Goal: Transaction & Acquisition: Obtain resource

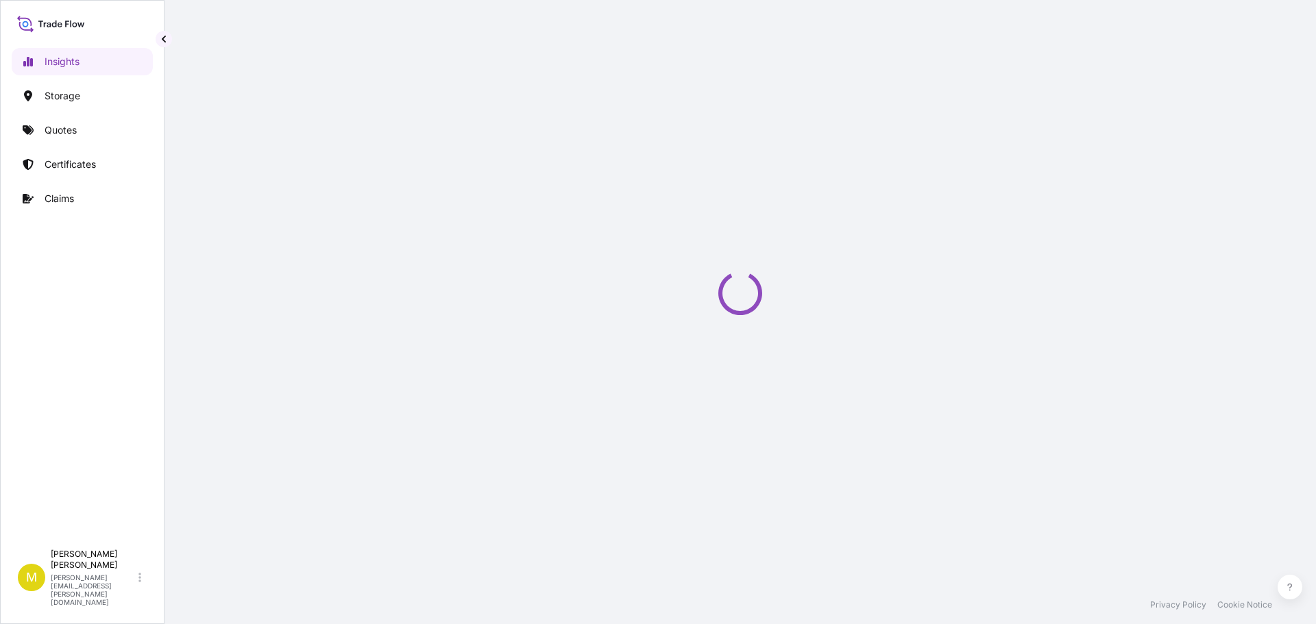
select select "2025"
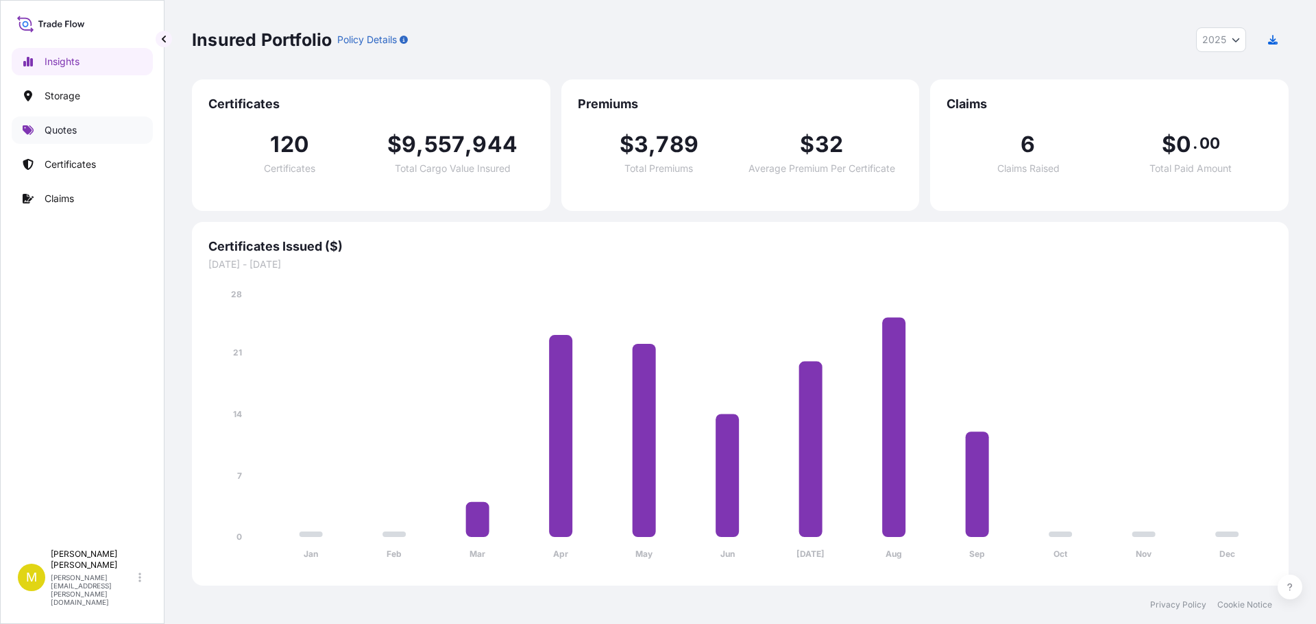
click at [64, 125] on p "Quotes" at bounding box center [61, 130] width 32 height 14
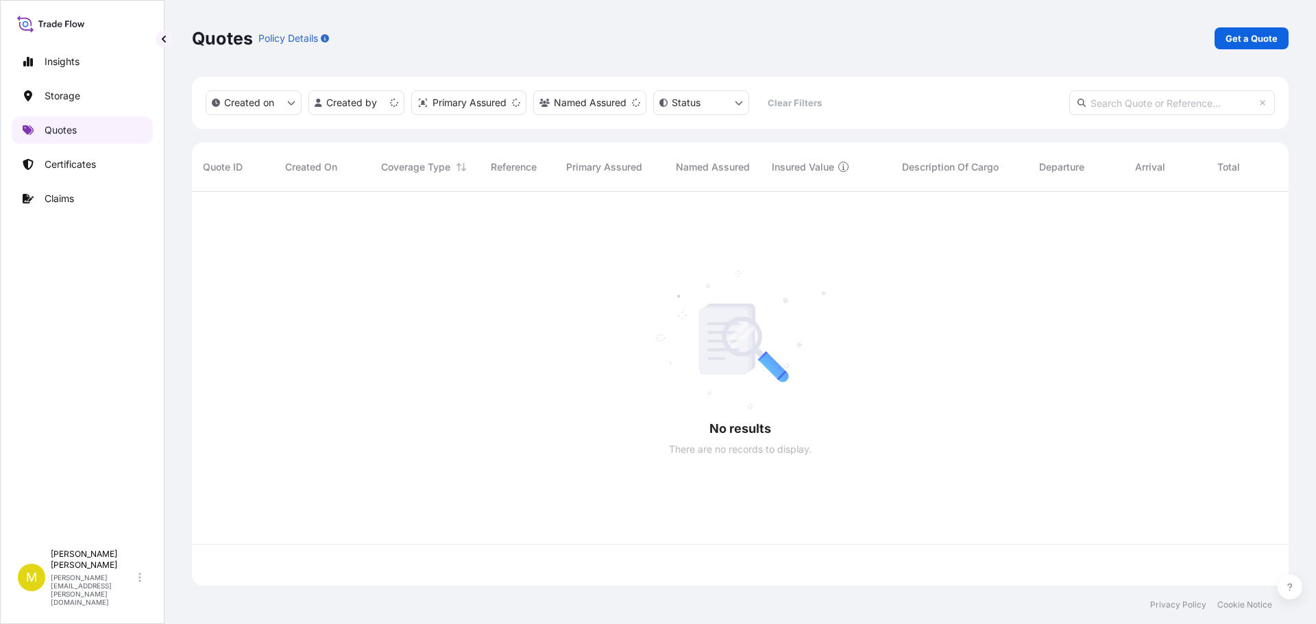
scroll to position [391, 1086]
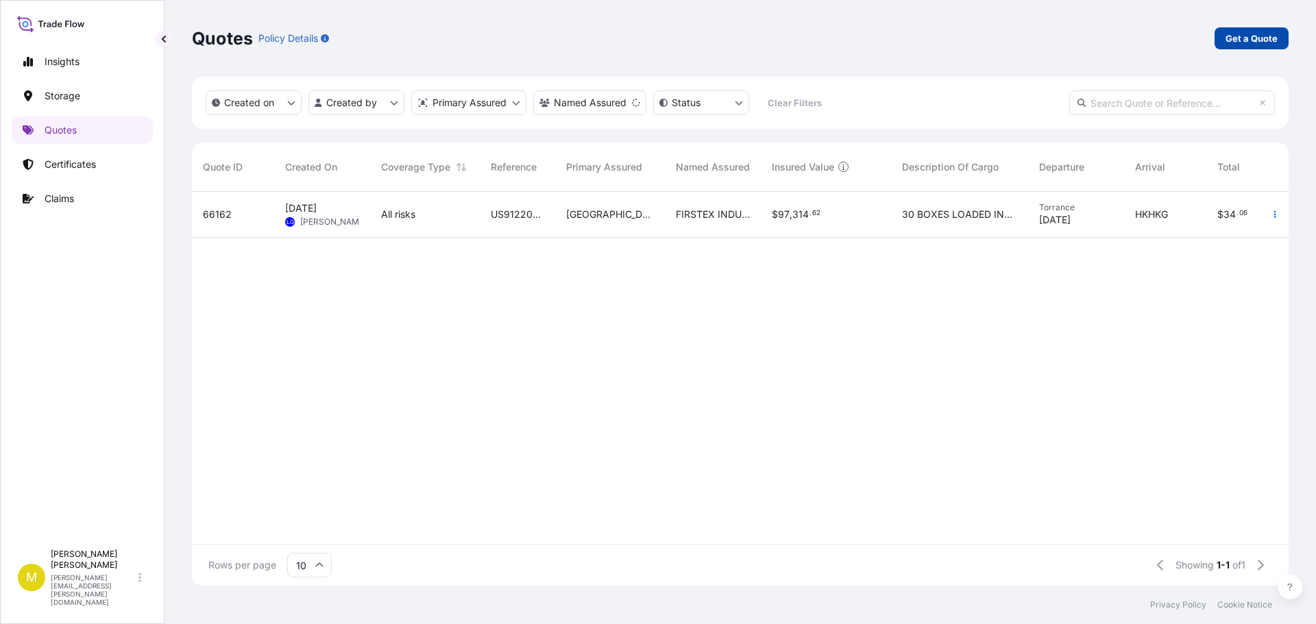
click at [1255, 35] on p "Get a Quote" at bounding box center [1251, 39] width 52 height 14
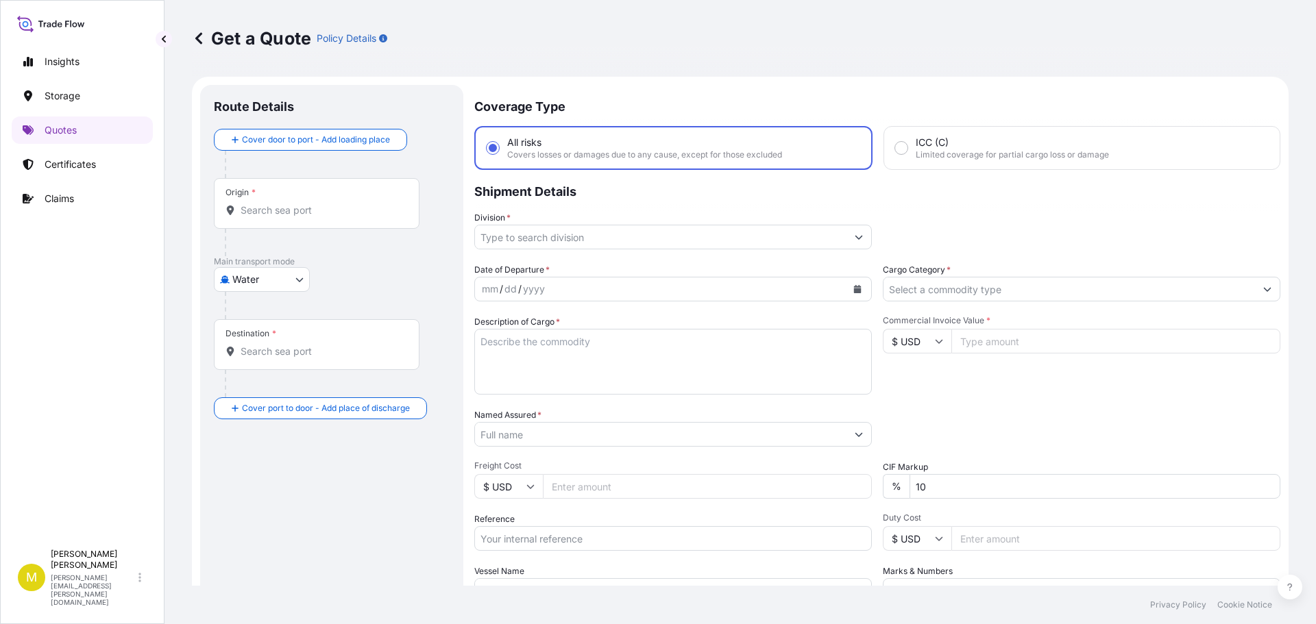
scroll to position [22, 0]
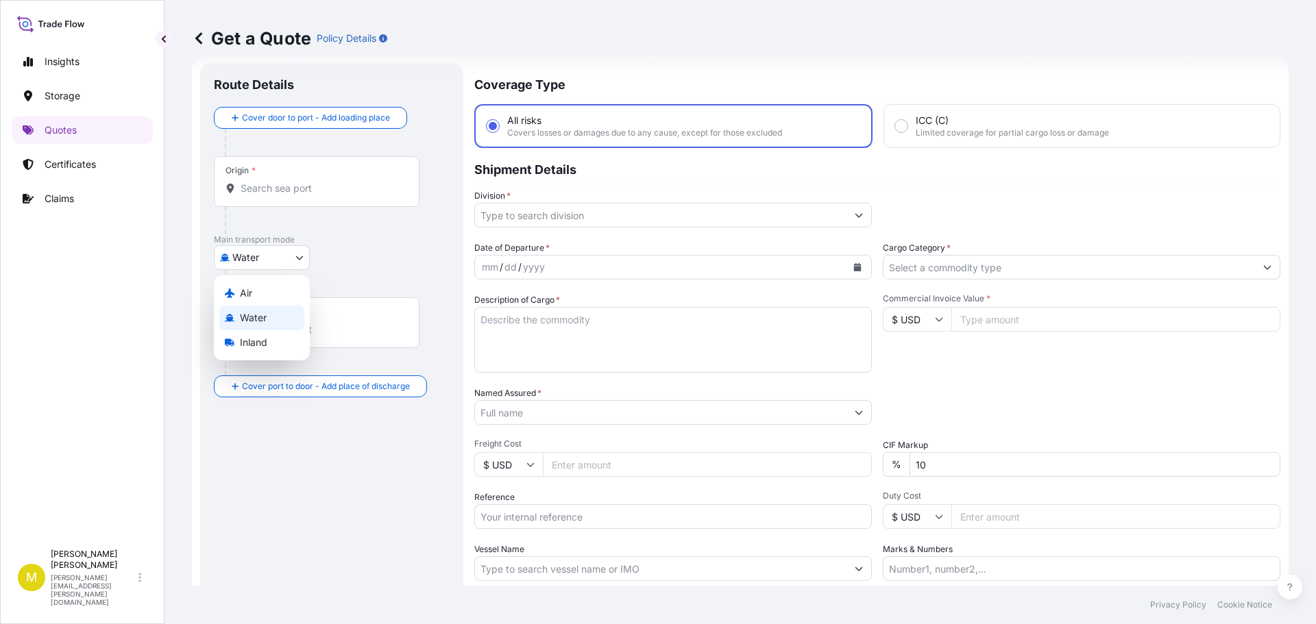
click at [255, 258] on body "Insights Storage Quotes Certificates Claims M [PERSON_NAME] [PERSON_NAME][EMAIL…" at bounding box center [658, 312] width 1316 height 624
click at [254, 343] on span "Inland" at bounding box center [253, 343] width 27 height 14
select select "Inland"
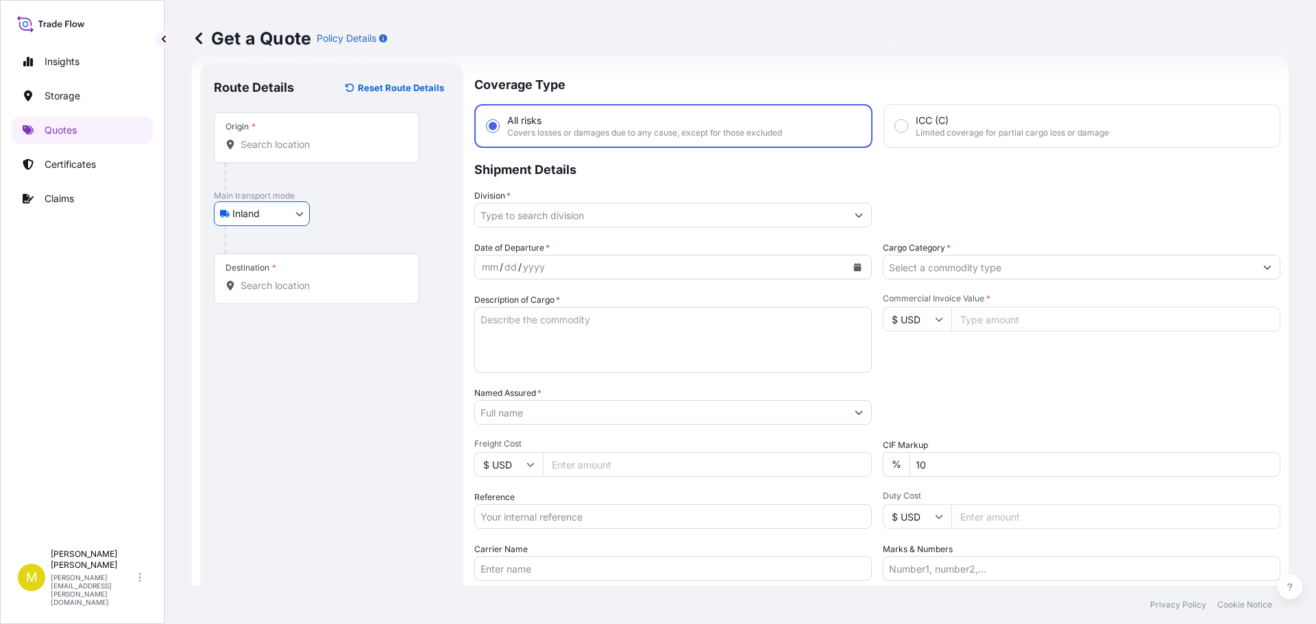
click at [279, 146] on input "Origin *" at bounding box center [322, 145] width 162 height 14
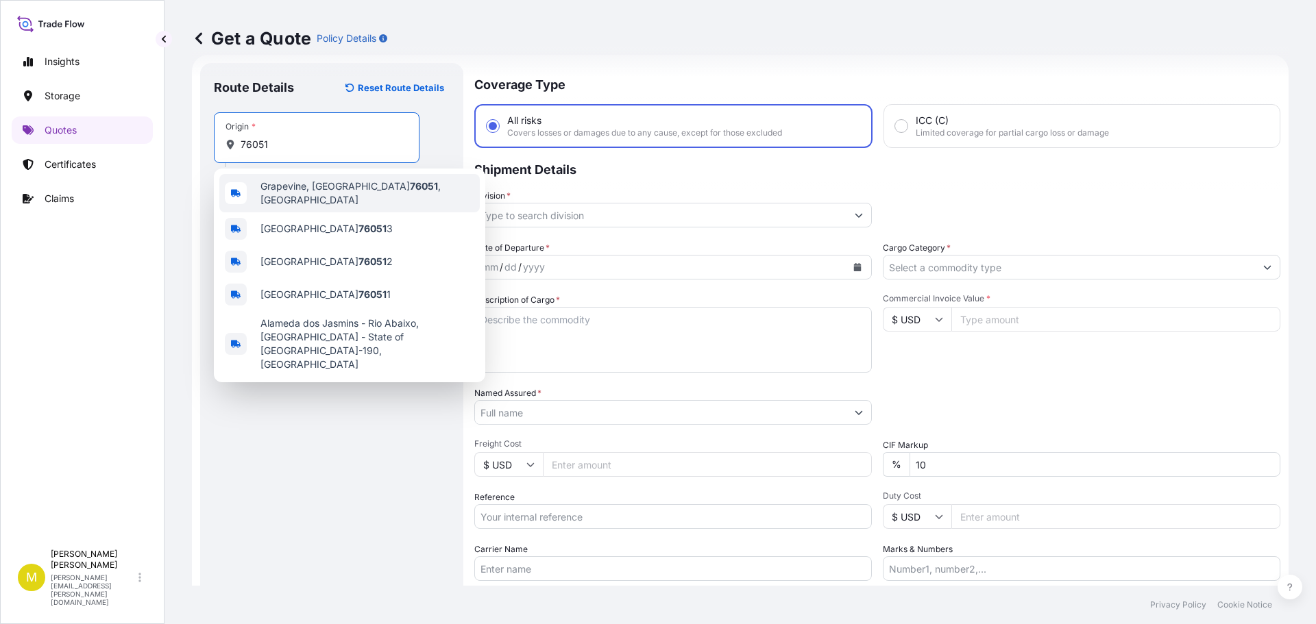
click at [320, 193] on span "[GEOGRAPHIC_DATA] , [GEOGRAPHIC_DATA]" at bounding box center [367, 193] width 214 height 27
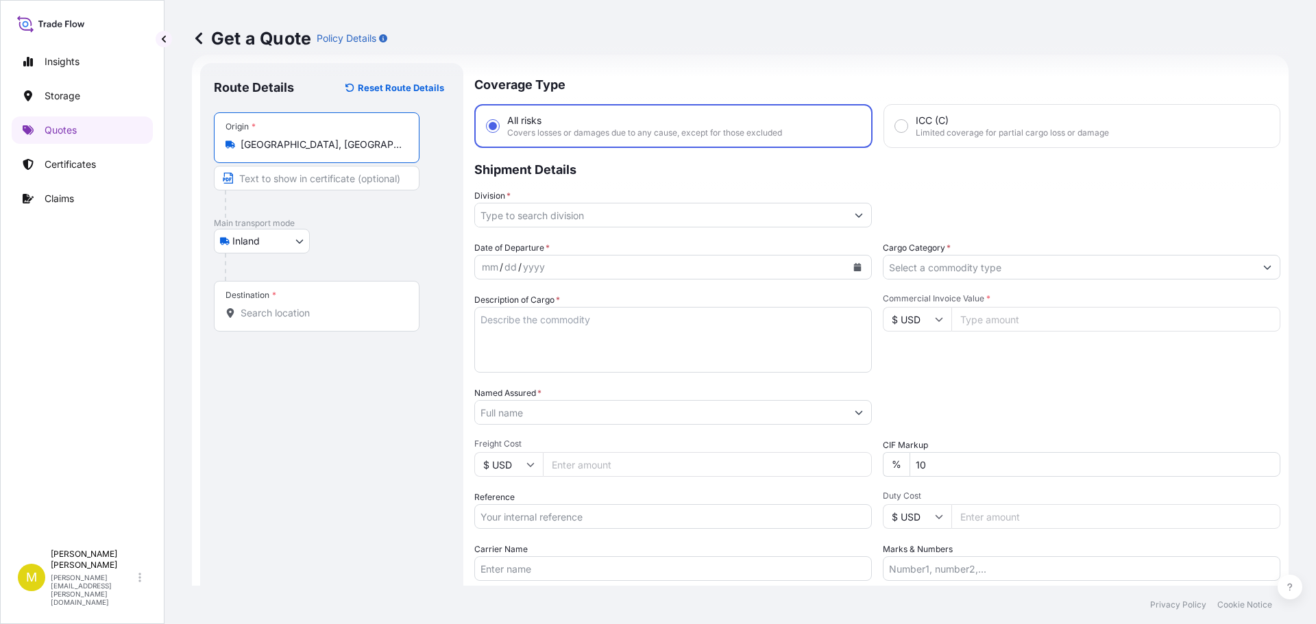
type input "[GEOGRAPHIC_DATA], [GEOGRAPHIC_DATA]"
click at [256, 315] on input "Destination *" at bounding box center [322, 313] width 162 height 14
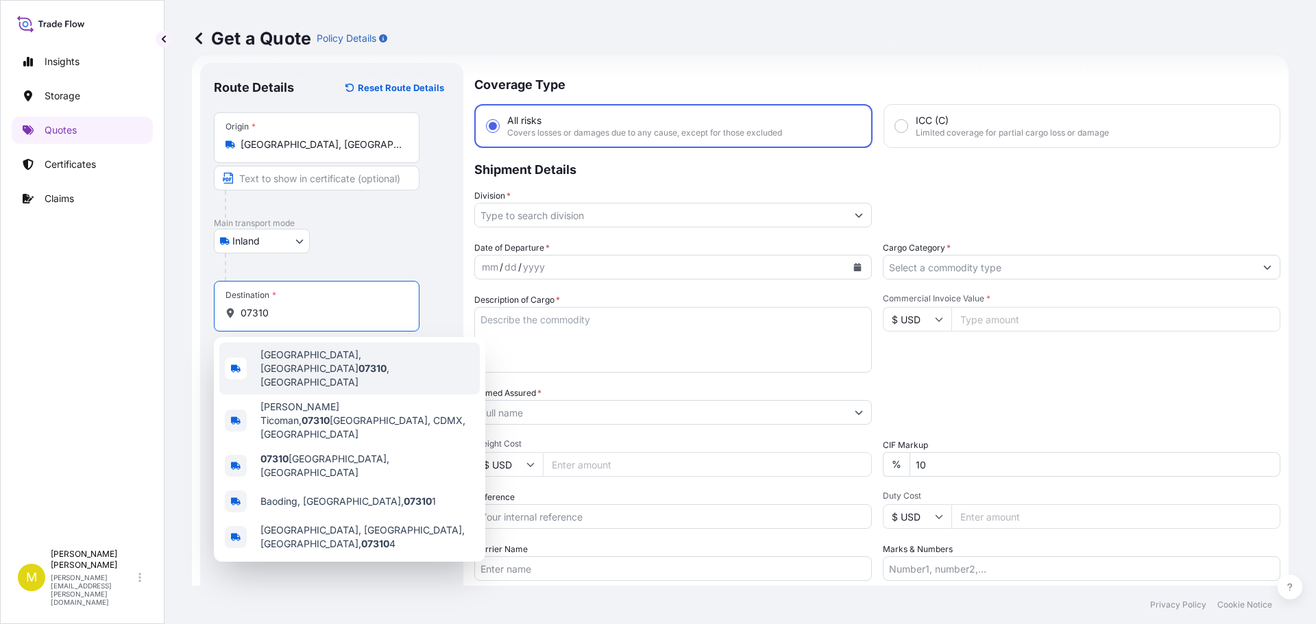
click at [329, 364] on span "[GEOGRAPHIC_DATA] , [GEOGRAPHIC_DATA]" at bounding box center [367, 368] width 214 height 41
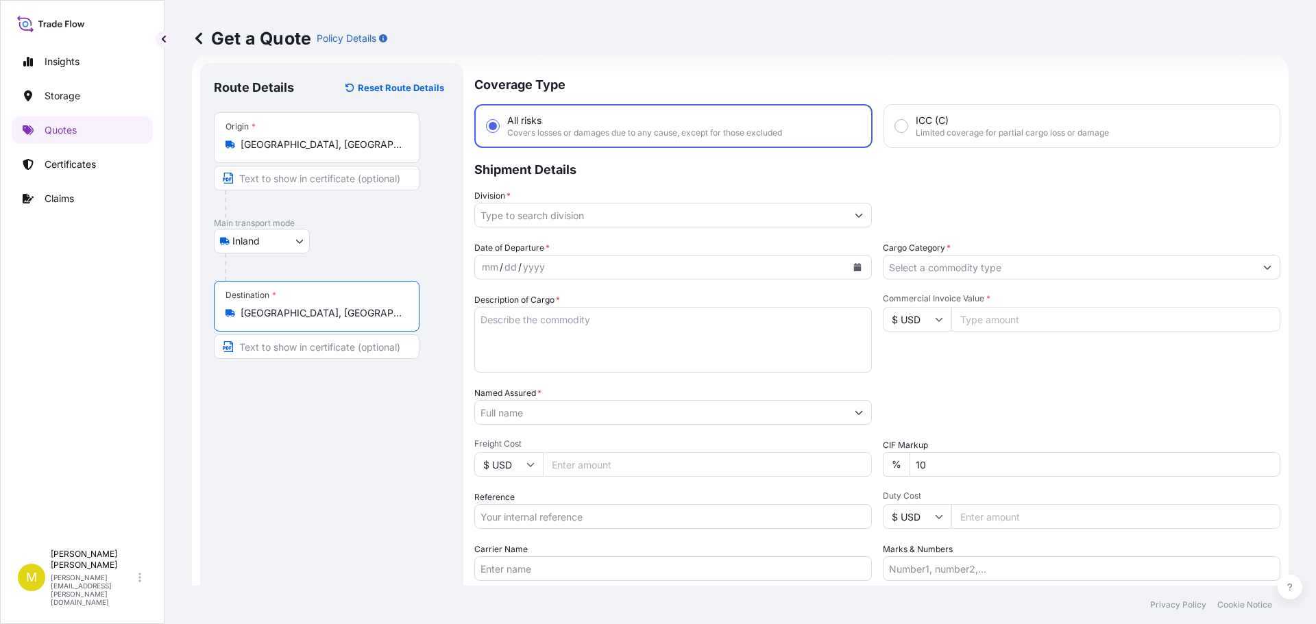
type input "[GEOGRAPHIC_DATA], [GEOGRAPHIC_DATA]"
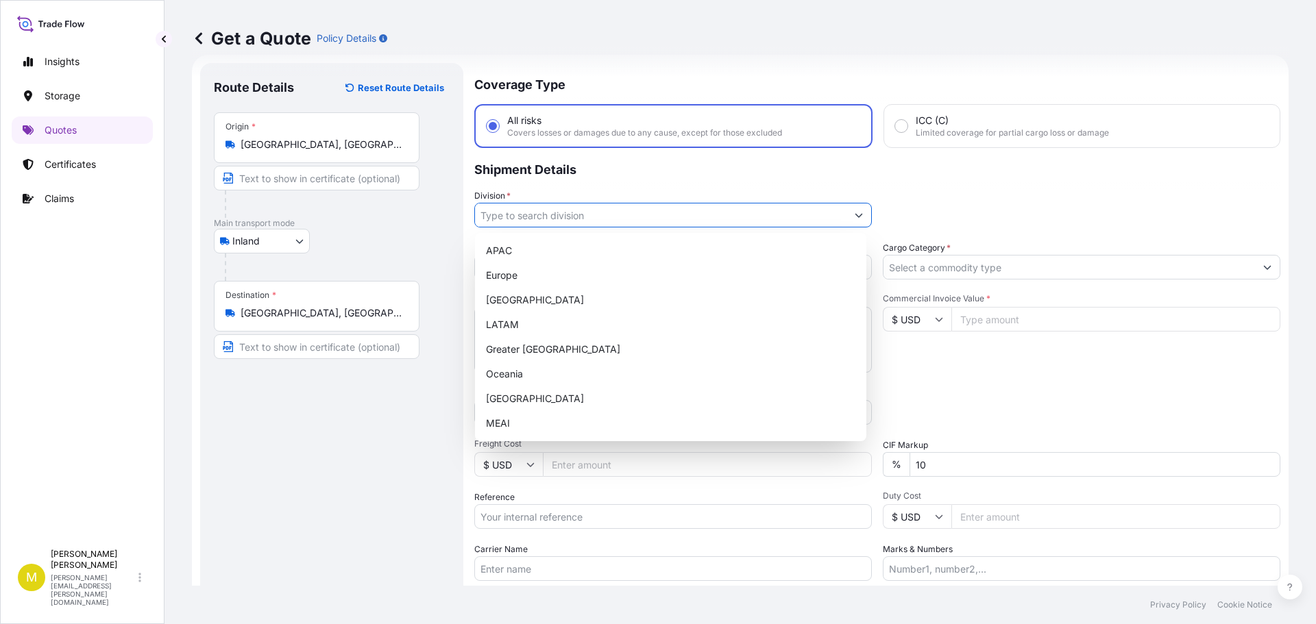
click at [570, 213] on input "Division *" at bounding box center [660, 215] width 371 height 25
click at [515, 295] on div "[GEOGRAPHIC_DATA]" at bounding box center [670, 300] width 380 height 25
type input "[GEOGRAPHIC_DATA]"
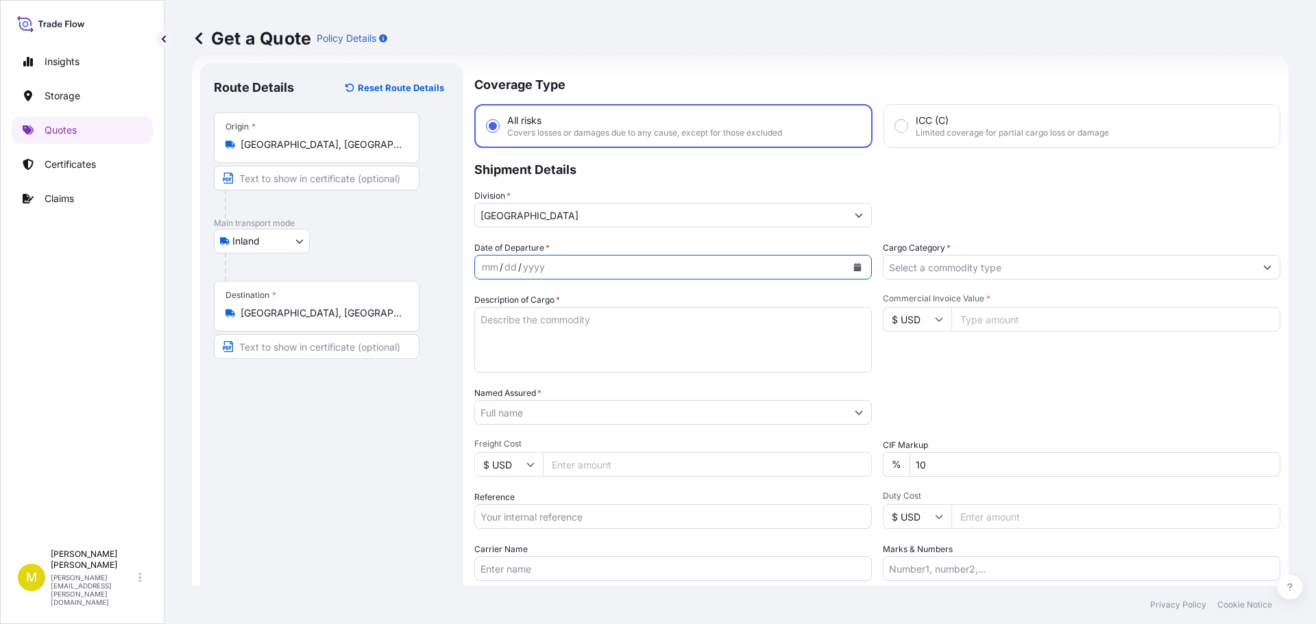
click at [857, 265] on button "Calendar" at bounding box center [857, 267] width 22 height 22
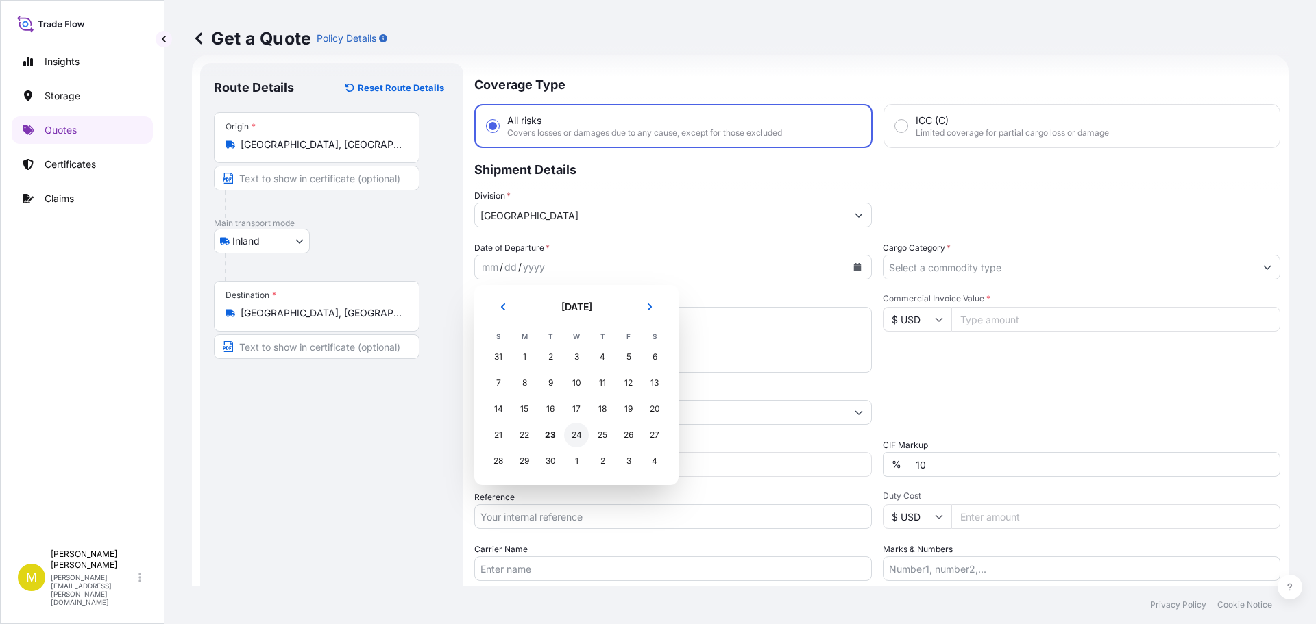
click at [572, 437] on div "24" at bounding box center [576, 435] width 25 height 25
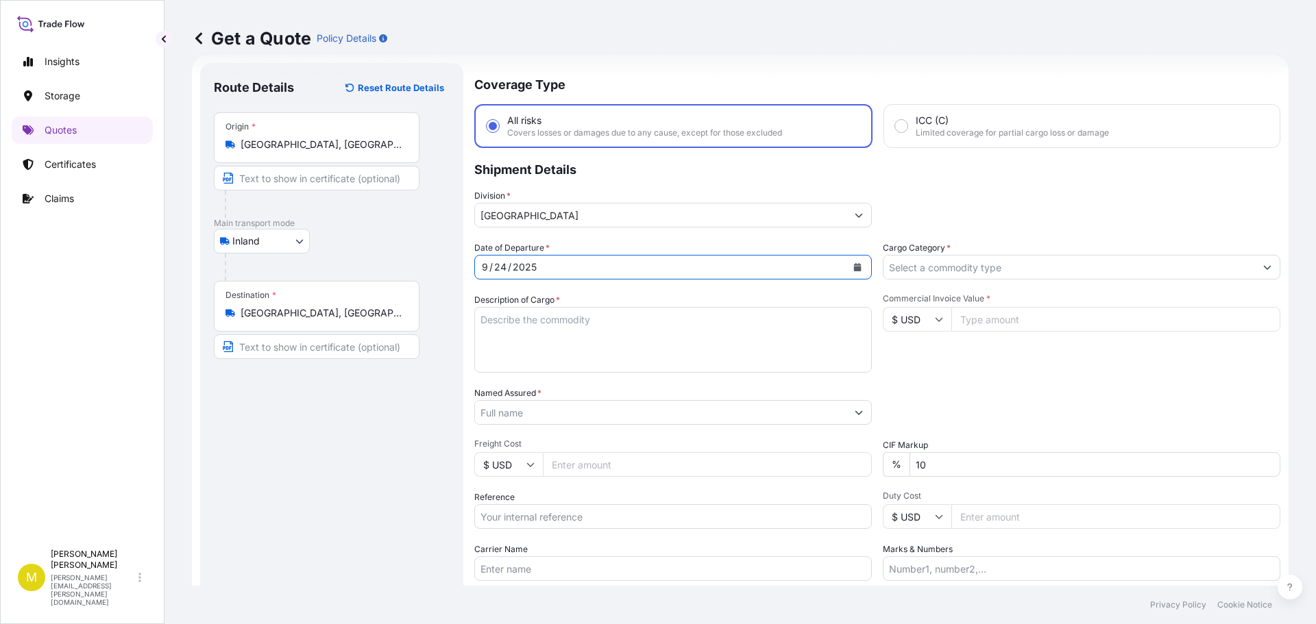
click at [957, 269] on input "Cargo Category *" at bounding box center [1068, 267] width 371 height 25
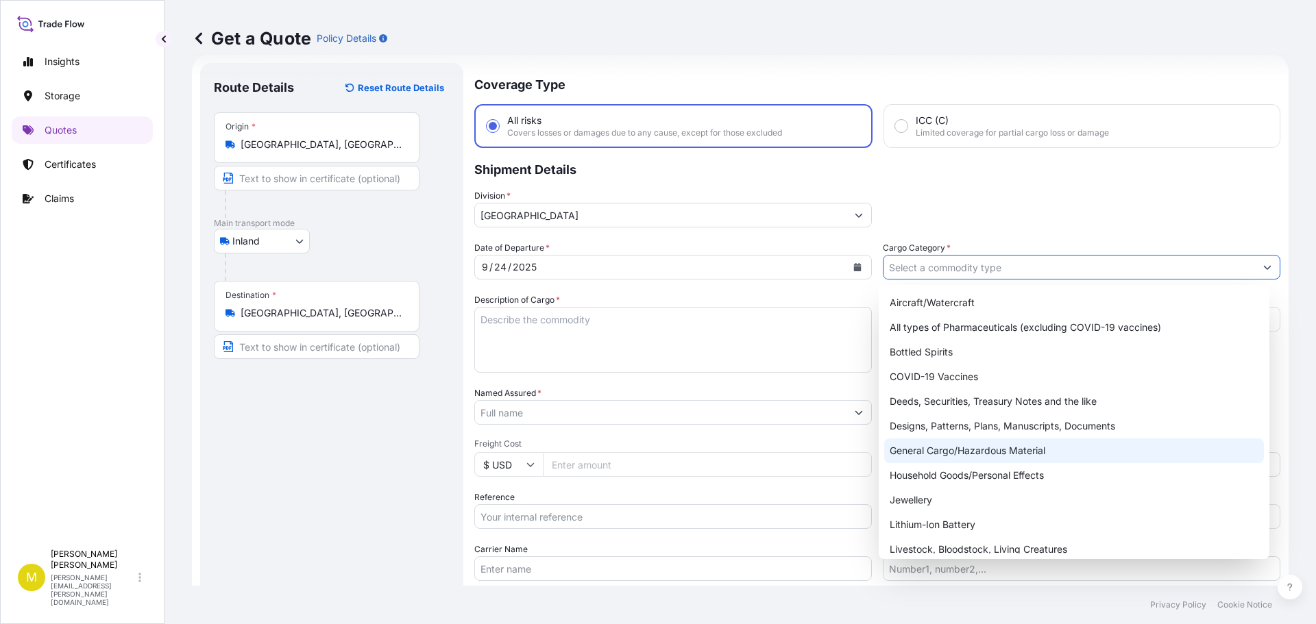
click at [937, 450] on div "General Cargo/Hazardous Material" at bounding box center [1074, 451] width 380 height 25
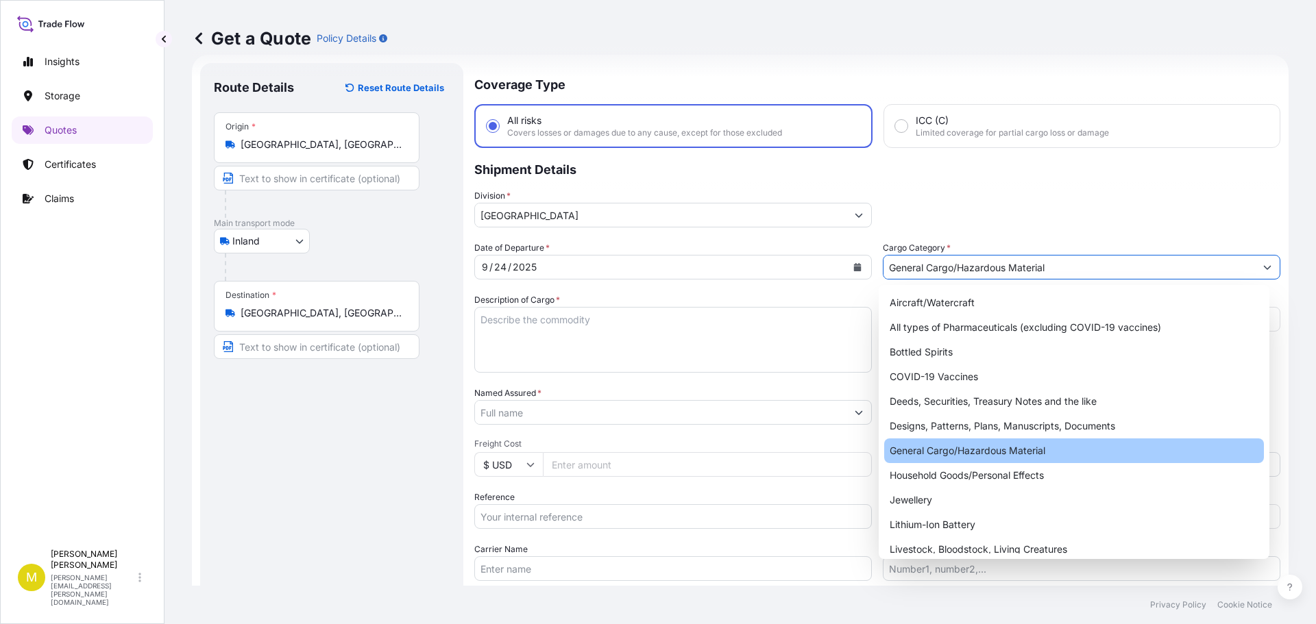
type input "General Cargo/Hazardous Material"
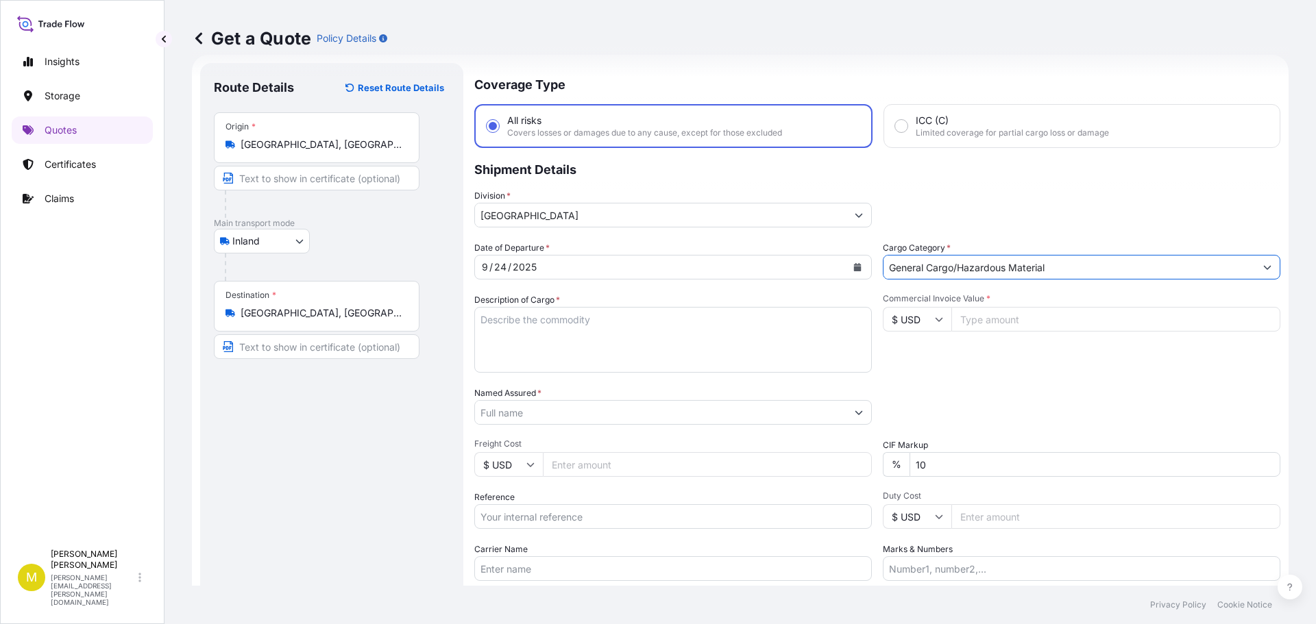
click at [560, 413] on input "Named Assured *" at bounding box center [660, 412] width 371 height 25
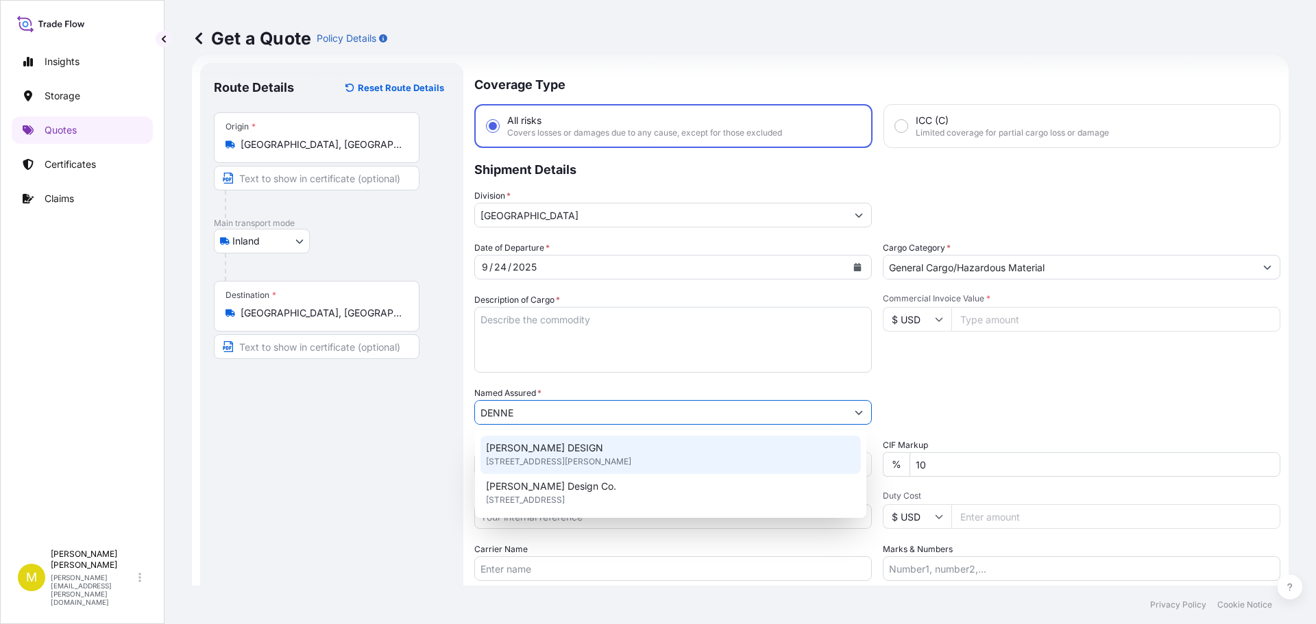
click at [555, 448] on span "[PERSON_NAME] DESIGN" at bounding box center [544, 448] width 117 height 14
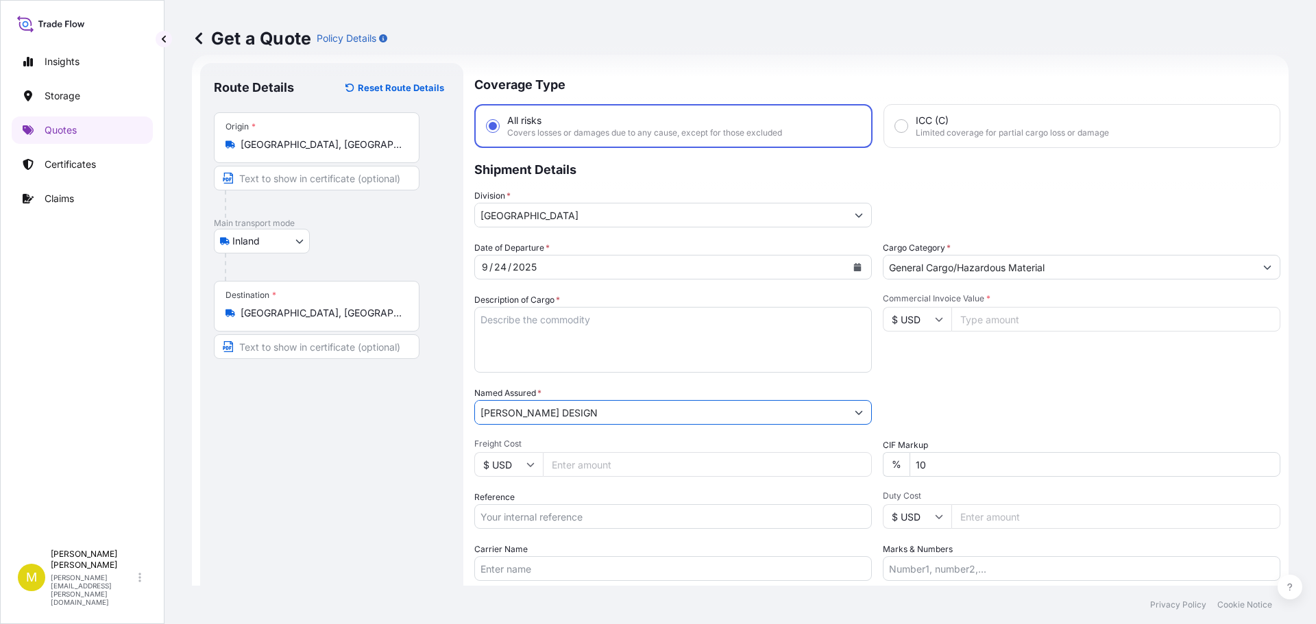
type input "[PERSON_NAME] DESIGN"
click at [561, 461] on input "Freight Cost" at bounding box center [707, 464] width 329 height 25
click at [1010, 317] on input "Commercial Invoice Value *" at bounding box center [1115, 319] width 329 height 25
type input "2800.00"
click at [615, 459] on input "Freight Cost" at bounding box center [707, 464] width 329 height 25
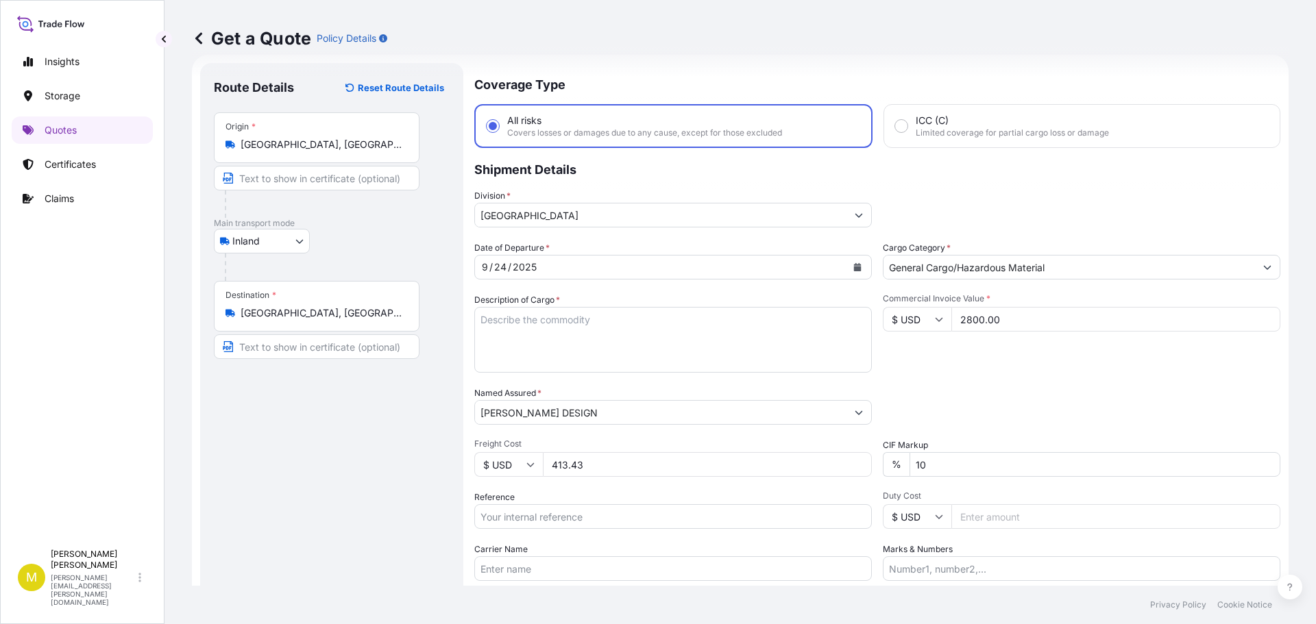
type input "413.43"
click at [557, 517] on input "Reference" at bounding box center [673, 516] width 398 height 25
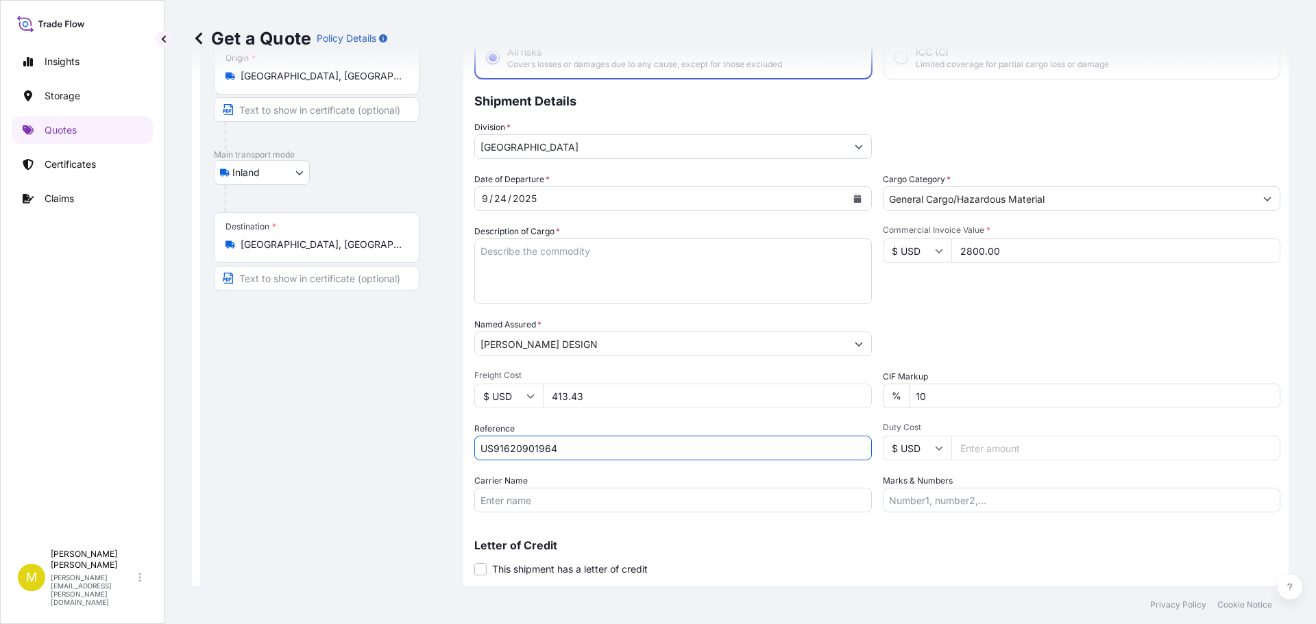
type input "US91620901964"
click at [529, 496] on input "Carrier Name" at bounding box center [673, 500] width 398 height 25
click at [590, 501] on input "[PERSON_NAME] - PRO# 184-8529539" at bounding box center [673, 500] width 398 height 25
type input "[PERSON_NAME] - PRO# 184-8562147"
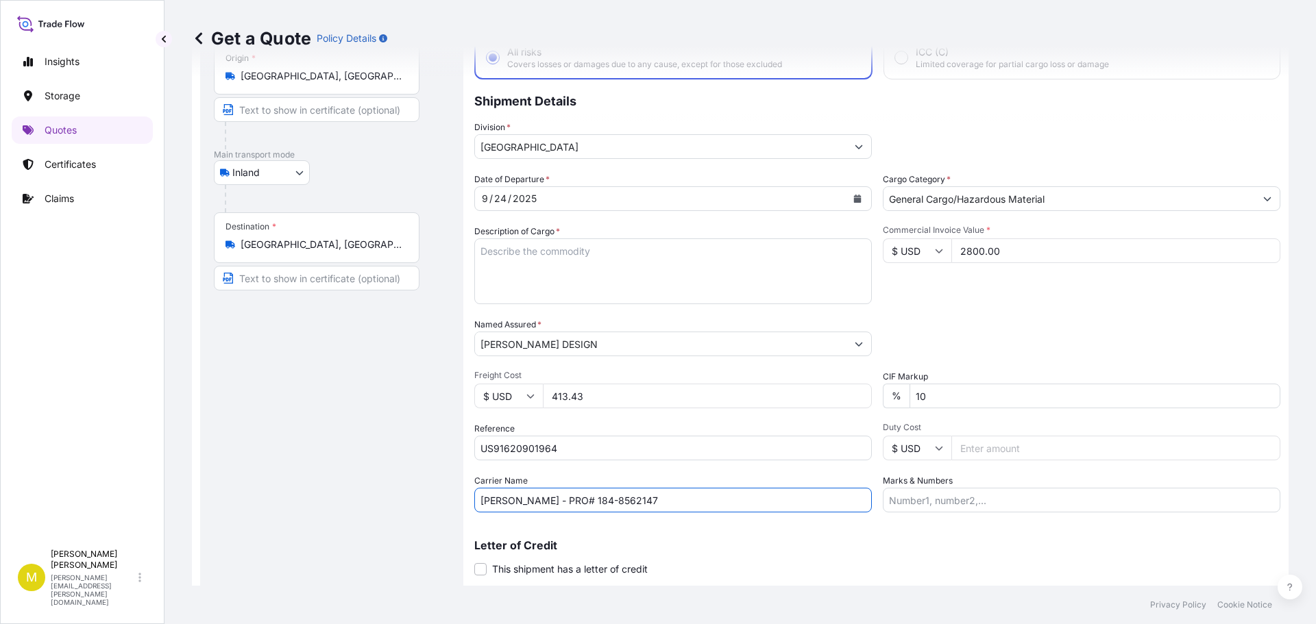
click at [600, 258] on textarea "Description of Cargo *" at bounding box center [673, 272] width 398 height 66
click at [542, 255] on textarea "Description of Cargo *" at bounding box center [673, 272] width 398 height 66
paste textarea "1 CRATE @ 150 LBS, 72 x 40 x 12, 6' WOODEN CROSS"
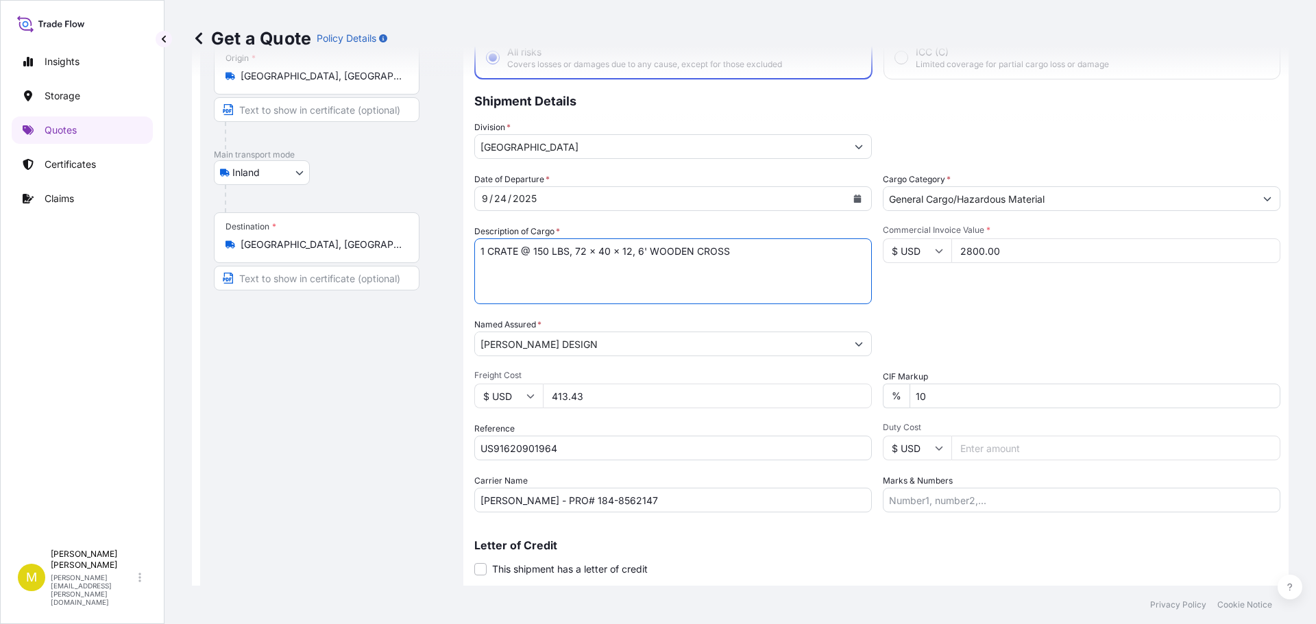
click at [542, 255] on textarea "1 CRATE @ 150 LBS, 72 x 40 x 12, 6' WOODEN CROSS" at bounding box center [673, 272] width 398 height 66
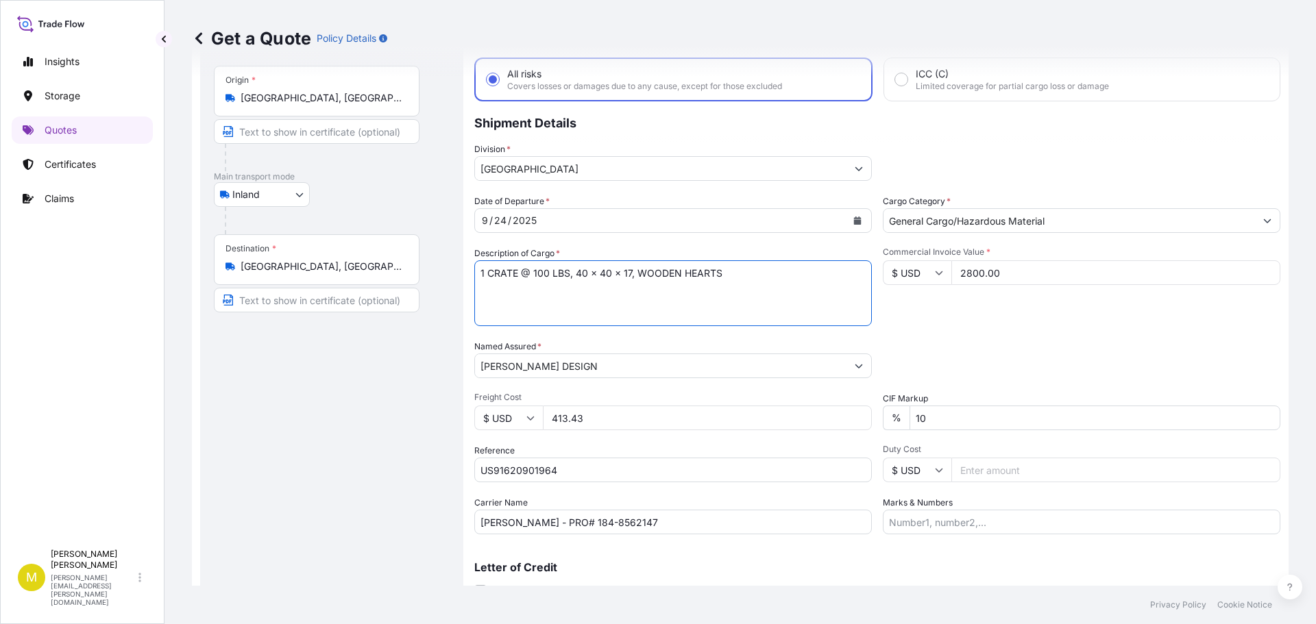
scroll to position [127, 0]
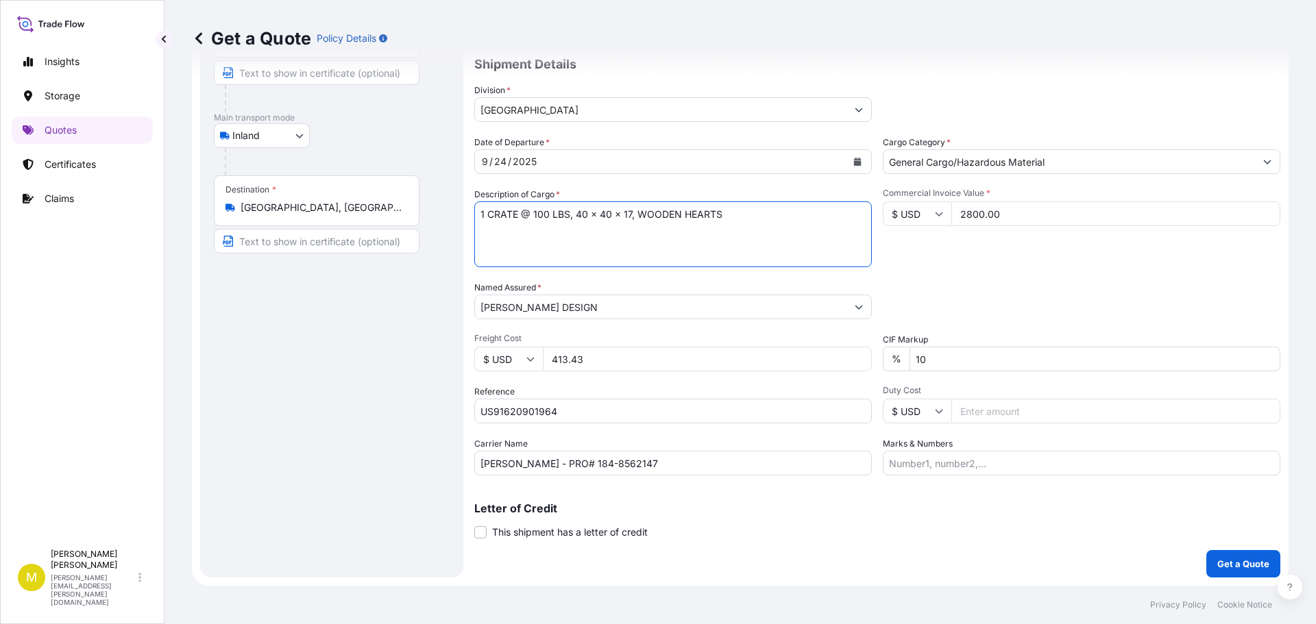
type textarea "1 CRATE @ 100 LBS, 40 x 40 x 17, WOODEN HEARTS"
click at [1230, 566] on p "Get a Quote" at bounding box center [1243, 564] width 52 height 14
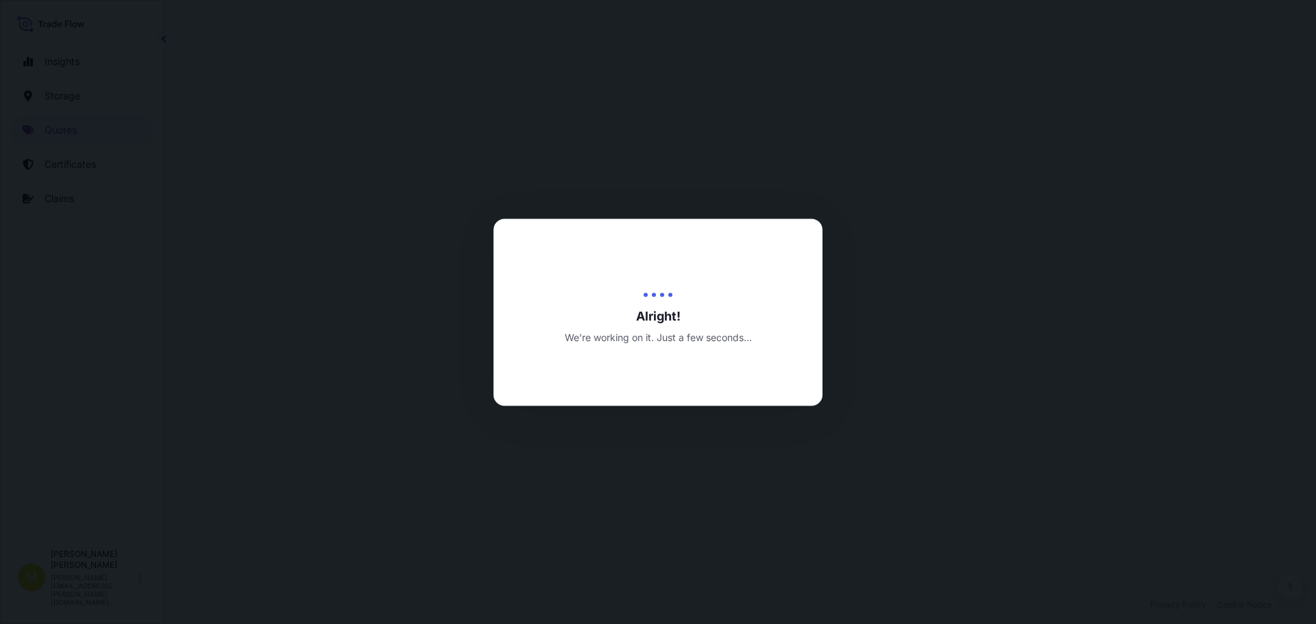
select select "Inland"
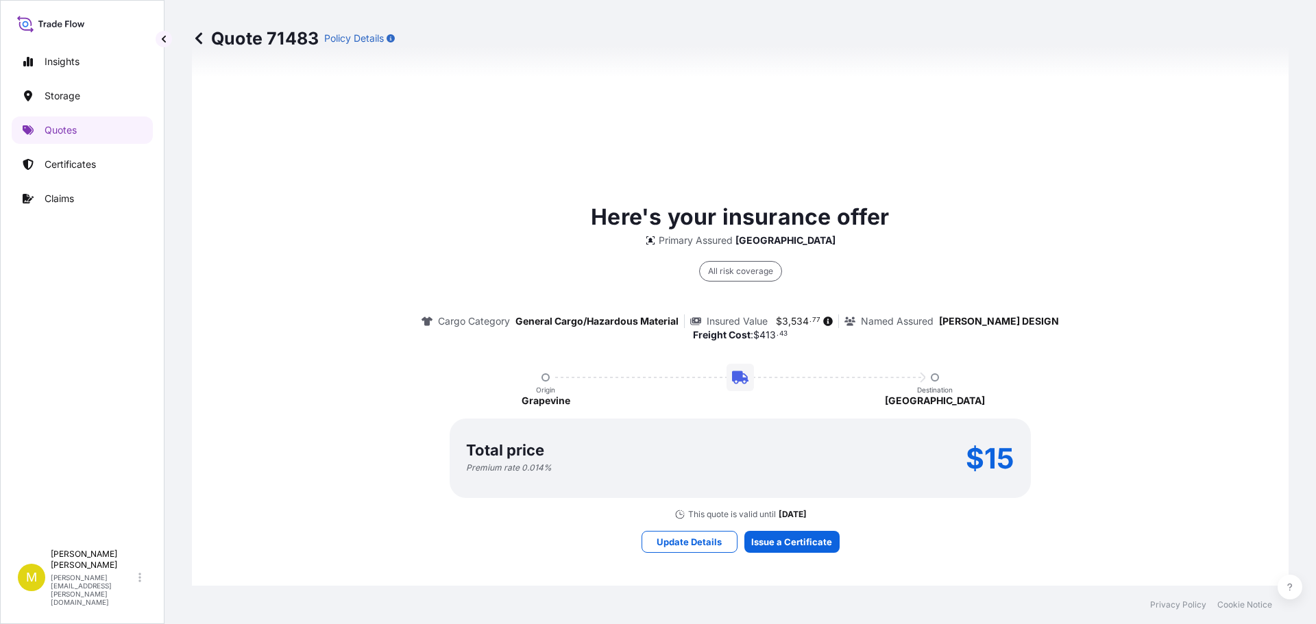
scroll to position [933, 0]
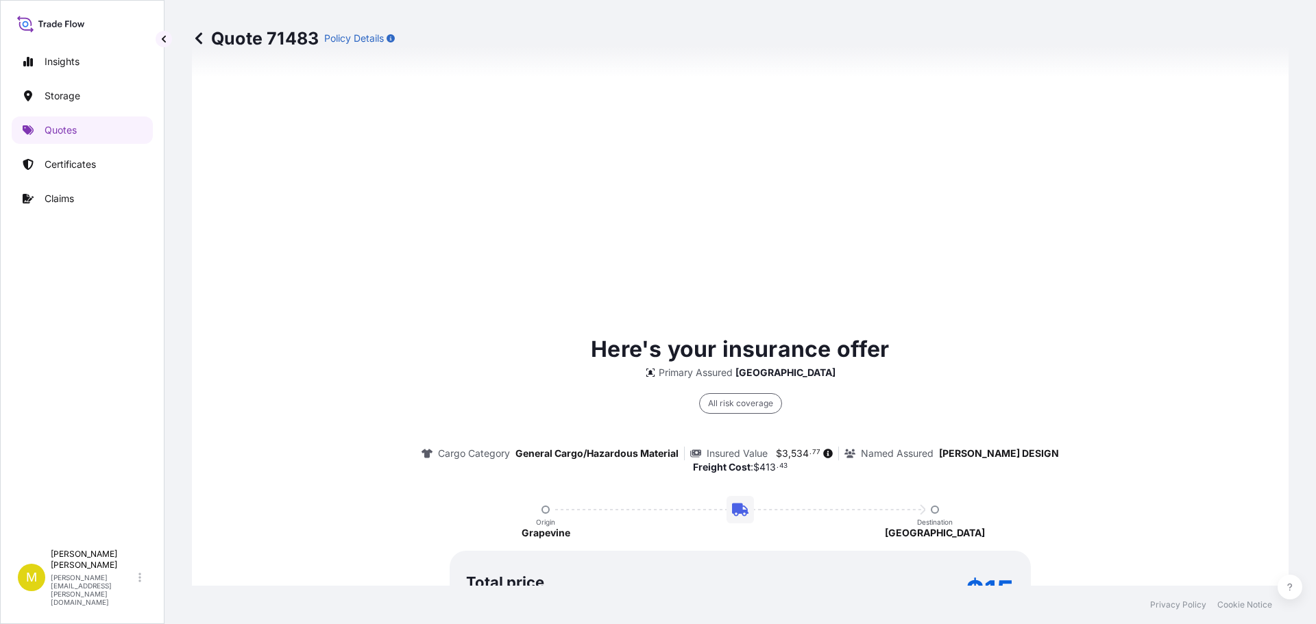
type input "[STREET_ADDRESS]"
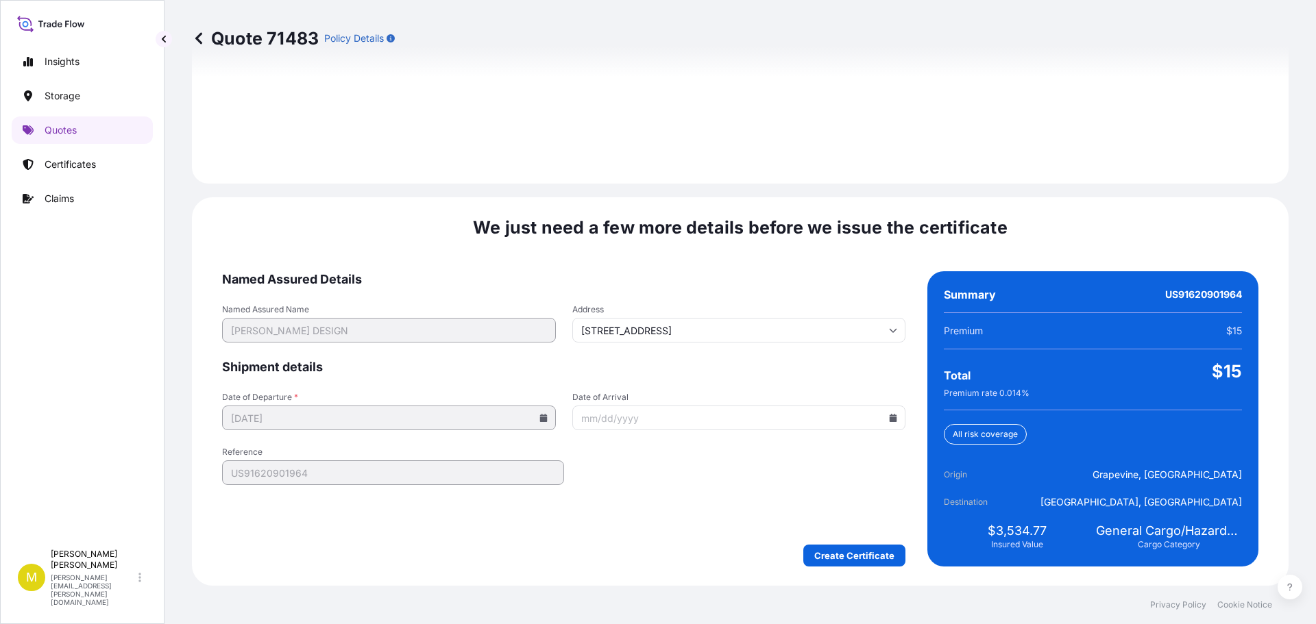
click at [889, 417] on icon at bounding box center [893, 418] width 8 height 8
click at [669, 351] on button "30" at bounding box center [670, 348] width 22 height 22
type input "[DATE]"
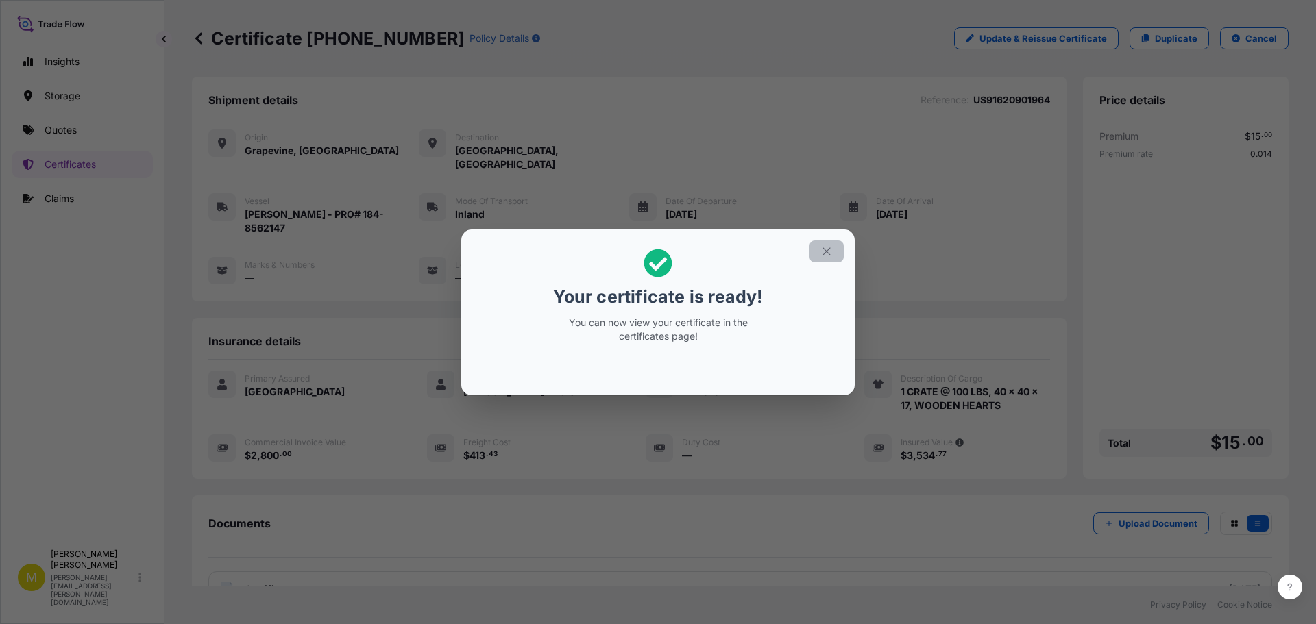
click at [835, 248] on button "button" at bounding box center [826, 252] width 34 height 22
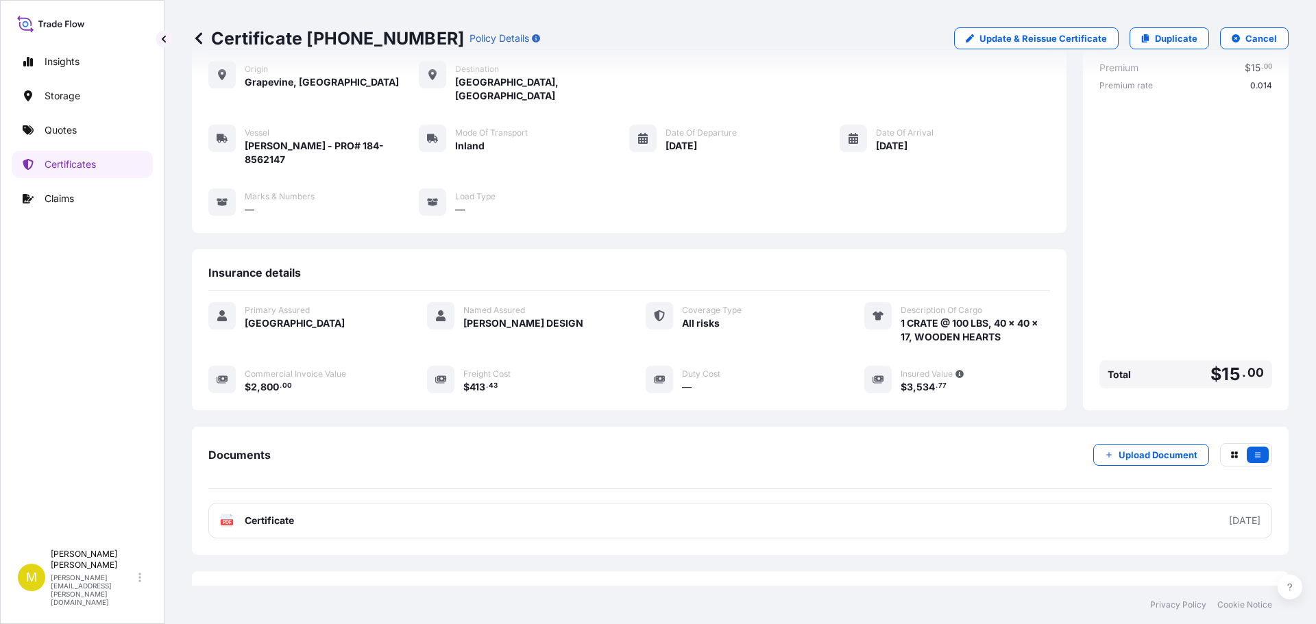
scroll to position [96, 0]
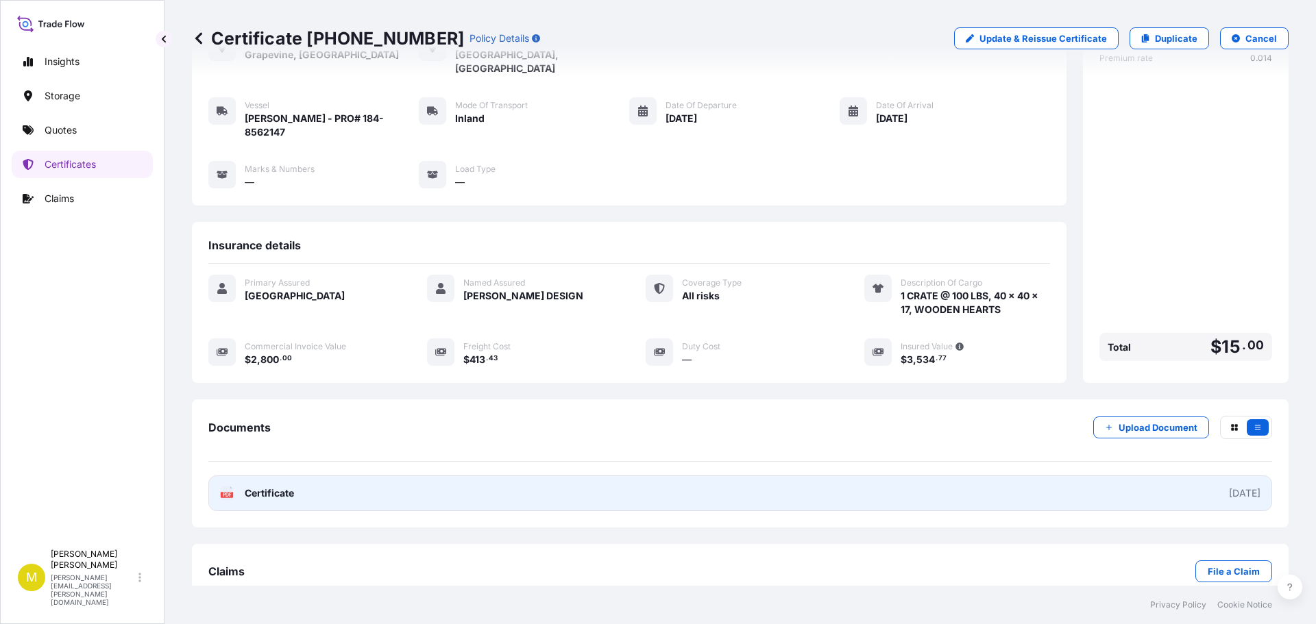
click at [265, 487] on span "Certificate" at bounding box center [269, 494] width 49 height 14
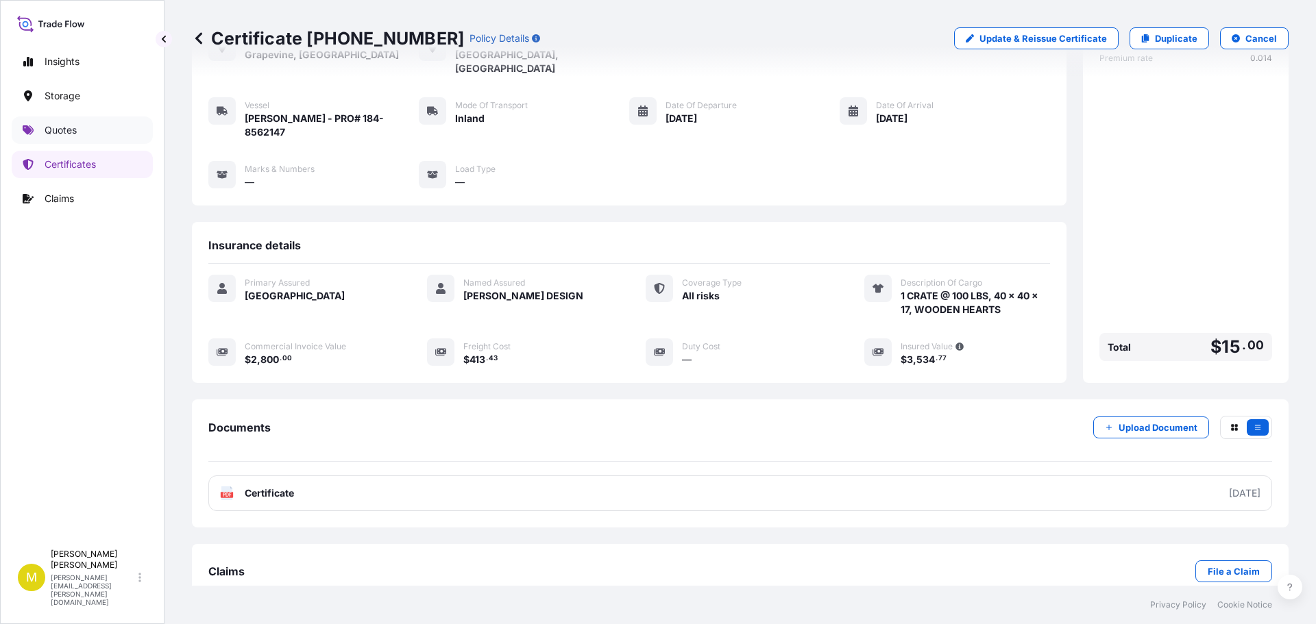
click at [64, 124] on p "Quotes" at bounding box center [61, 130] width 32 height 14
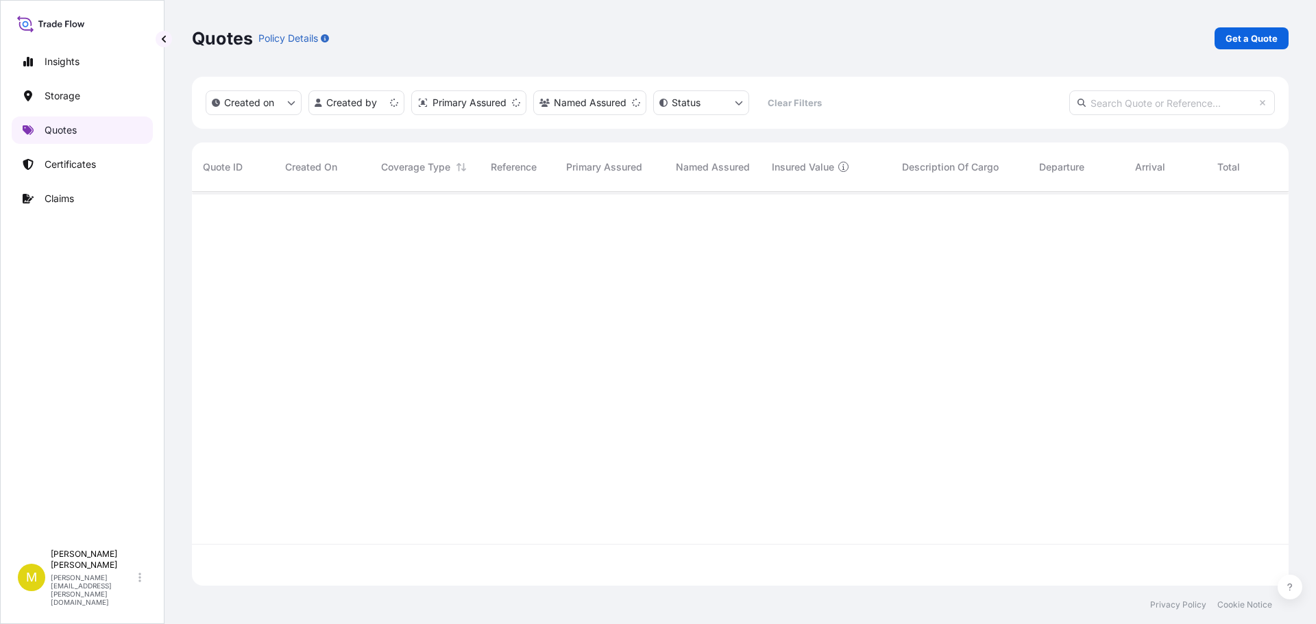
scroll to position [391, 1086]
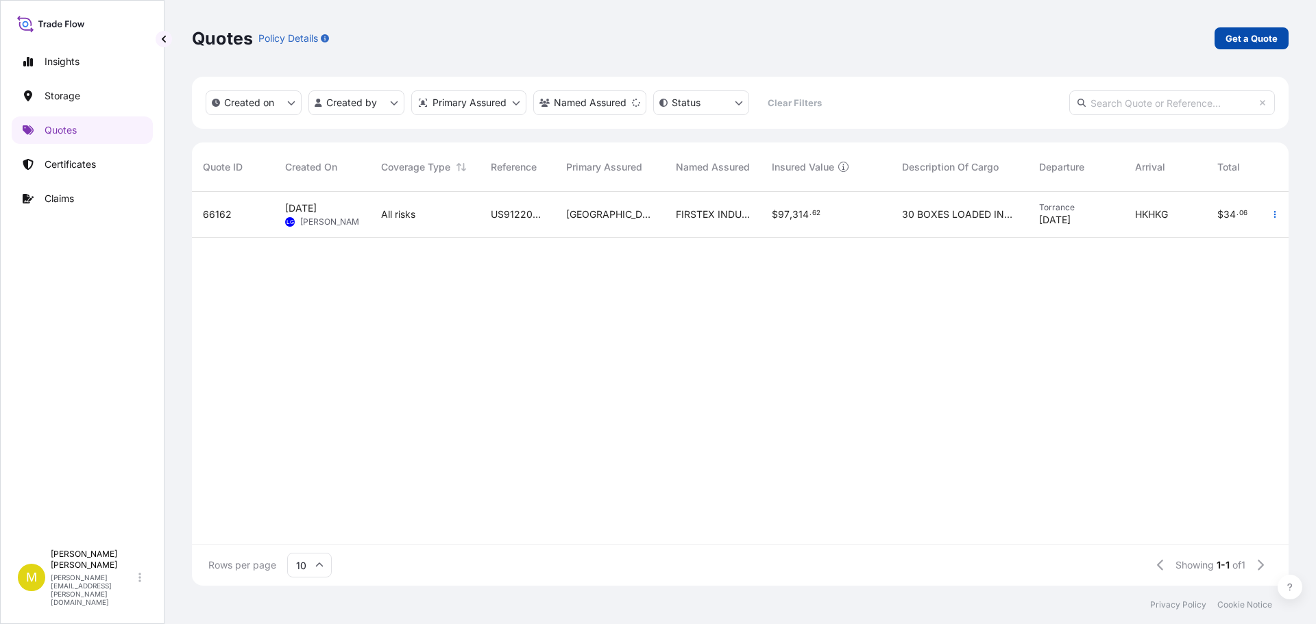
click at [1245, 42] on p "Get a Quote" at bounding box center [1251, 39] width 52 height 14
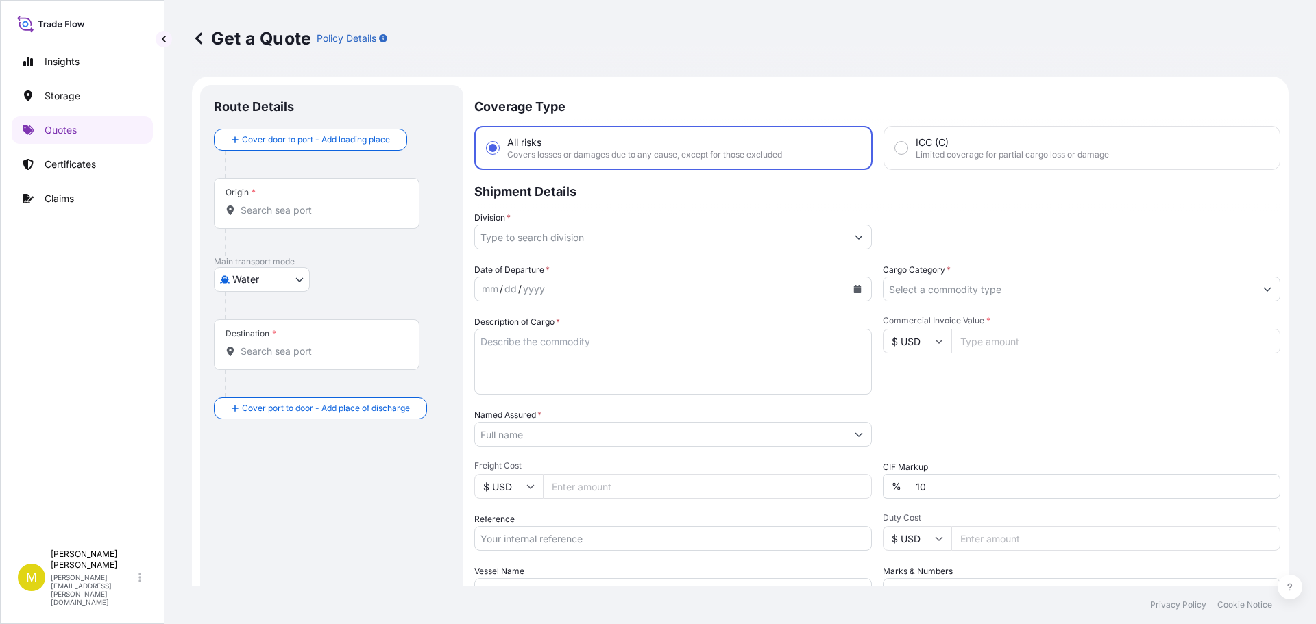
scroll to position [22, 0]
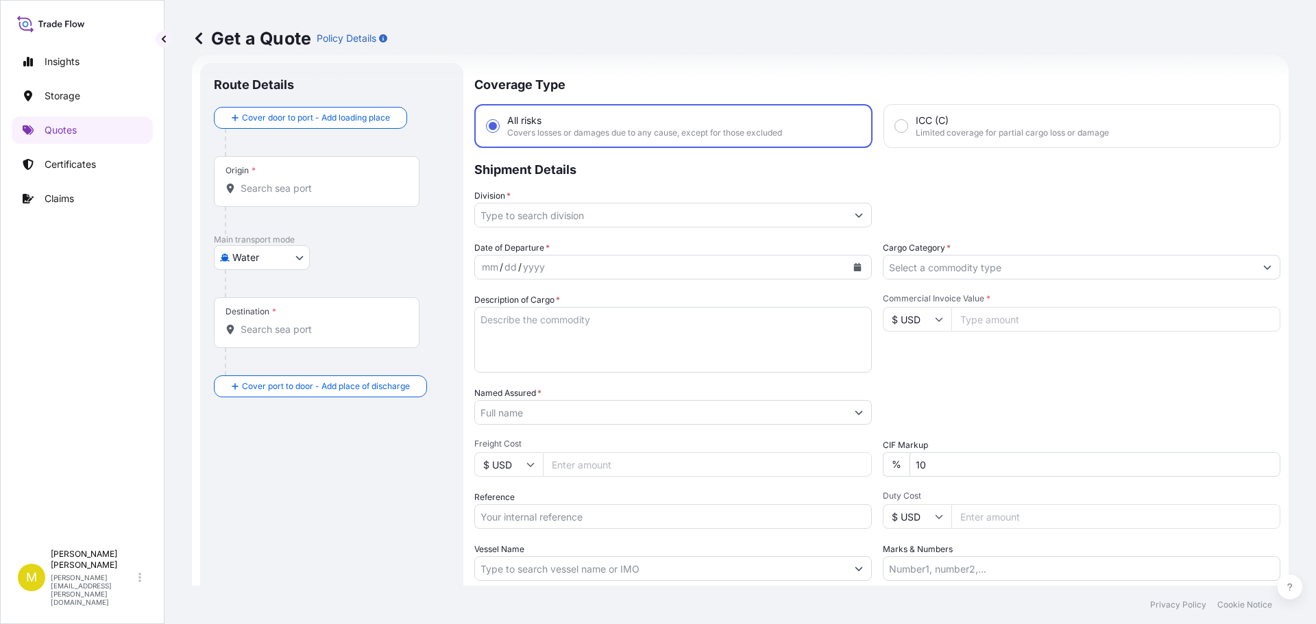
click at [271, 256] on body "Insights Storage Quotes Certificates Claims M [PERSON_NAME] [PERSON_NAME][EMAIL…" at bounding box center [658, 312] width 1316 height 624
click at [252, 346] on span "Inland" at bounding box center [253, 343] width 27 height 14
select select "Inland"
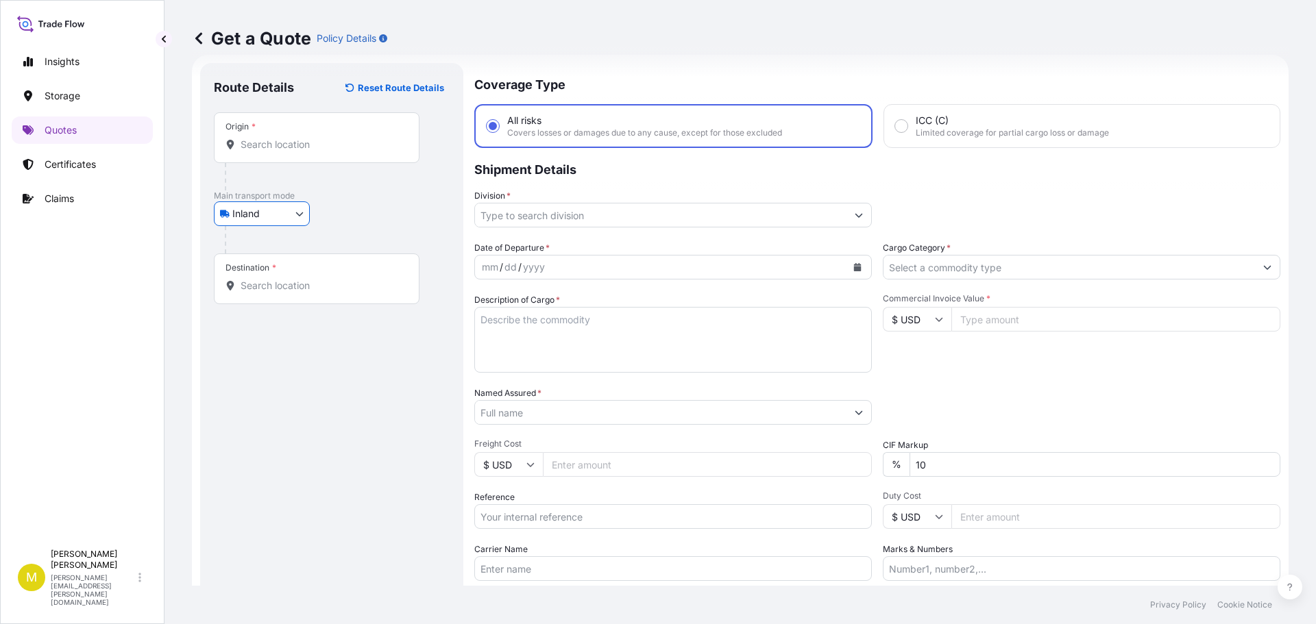
click at [262, 143] on input "Origin *" at bounding box center [322, 145] width 162 height 14
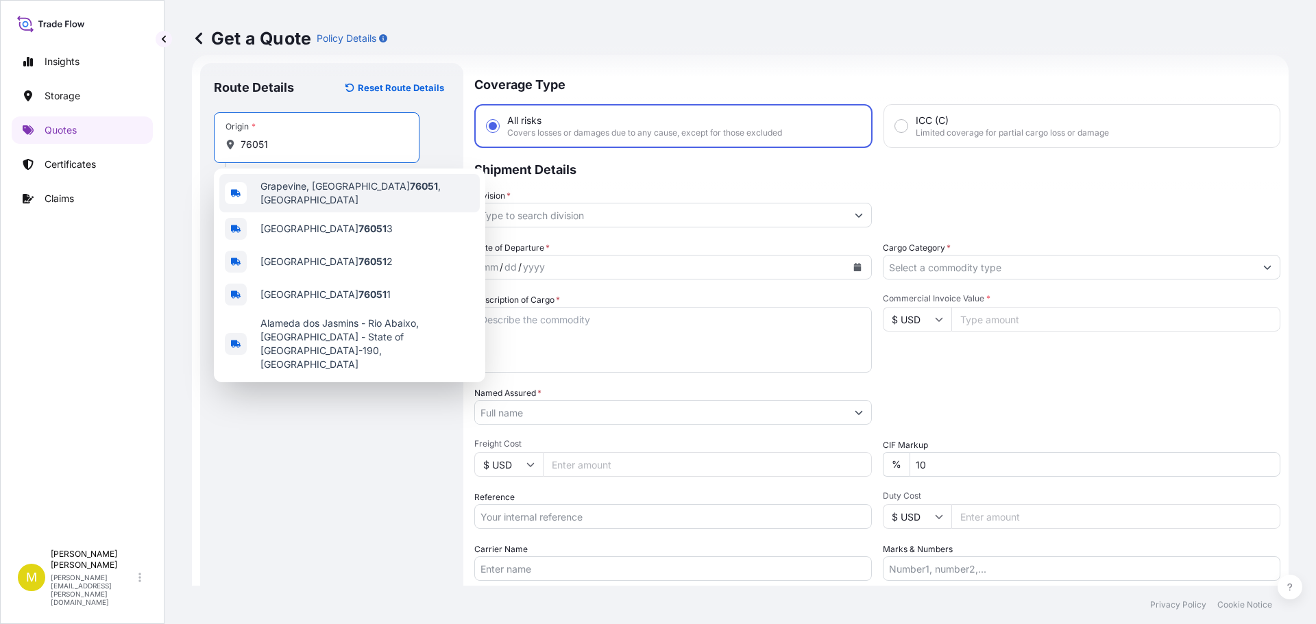
click at [280, 188] on span "[GEOGRAPHIC_DATA] , [GEOGRAPHIC_DATA]" at bounding box center [367, 193] width 214 height 27
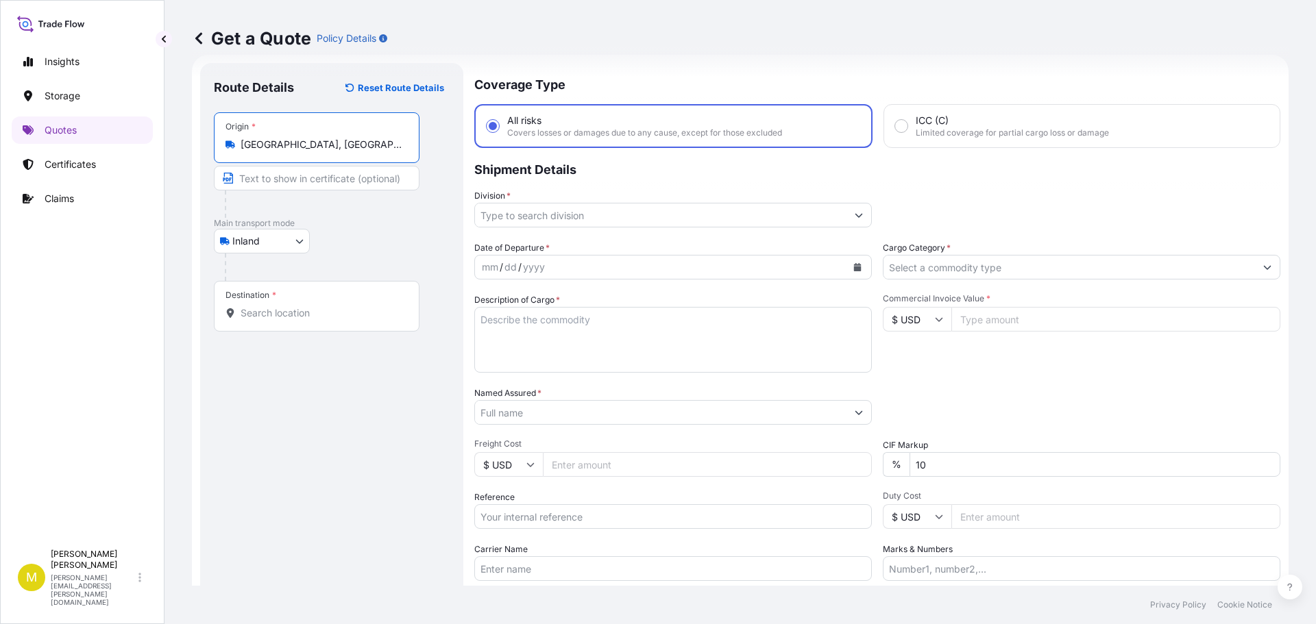
type input "[GEOGRAPHIC_DATA], [GEOGRAPHIC_DATA]"
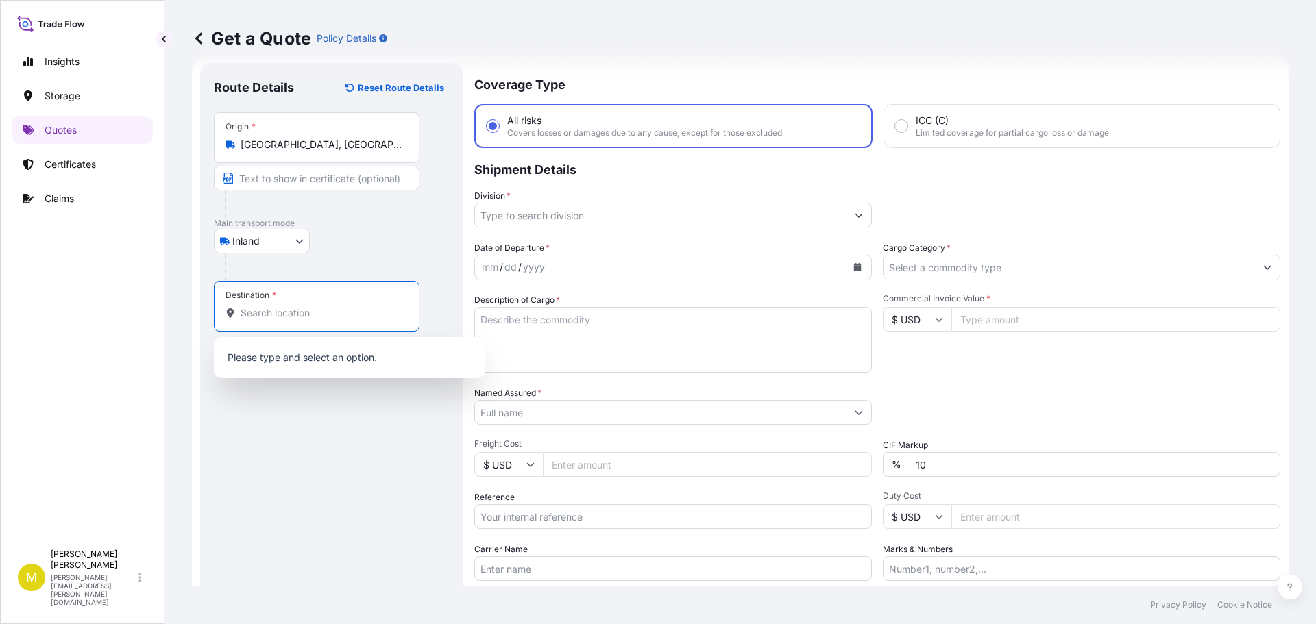
click at [243, 313] on input "Destination *" at bounding box center [322, 313] width 162 height 14
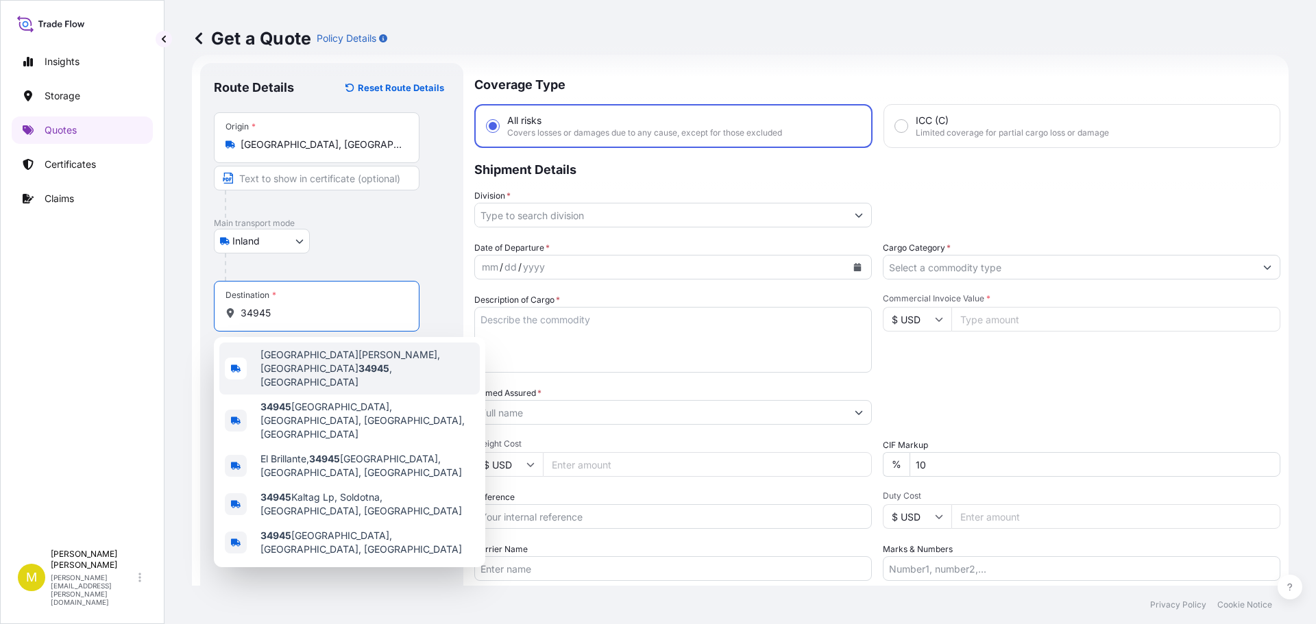
click at [285, 358] on span "[GEOGRAPHIC_DATA][PERSON_NAME] , [GEOGRAPHIC_DATA]" at bounding box center [367, 368] width 214 height 41
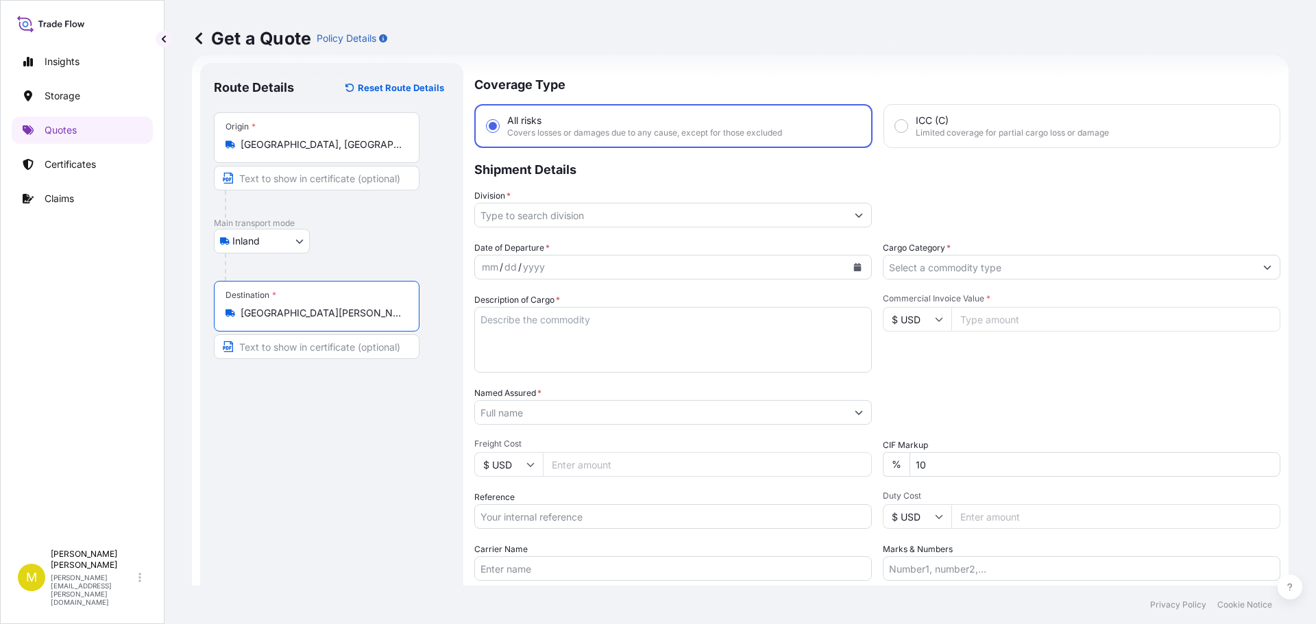
type input "[GEOGRAPHIC_DATA][PERSON_NAME], [GEOGRAPHIC_DATA]"
click at [736, 218] on input "Division *" at bounding box center [660, 215] width 371 height 25
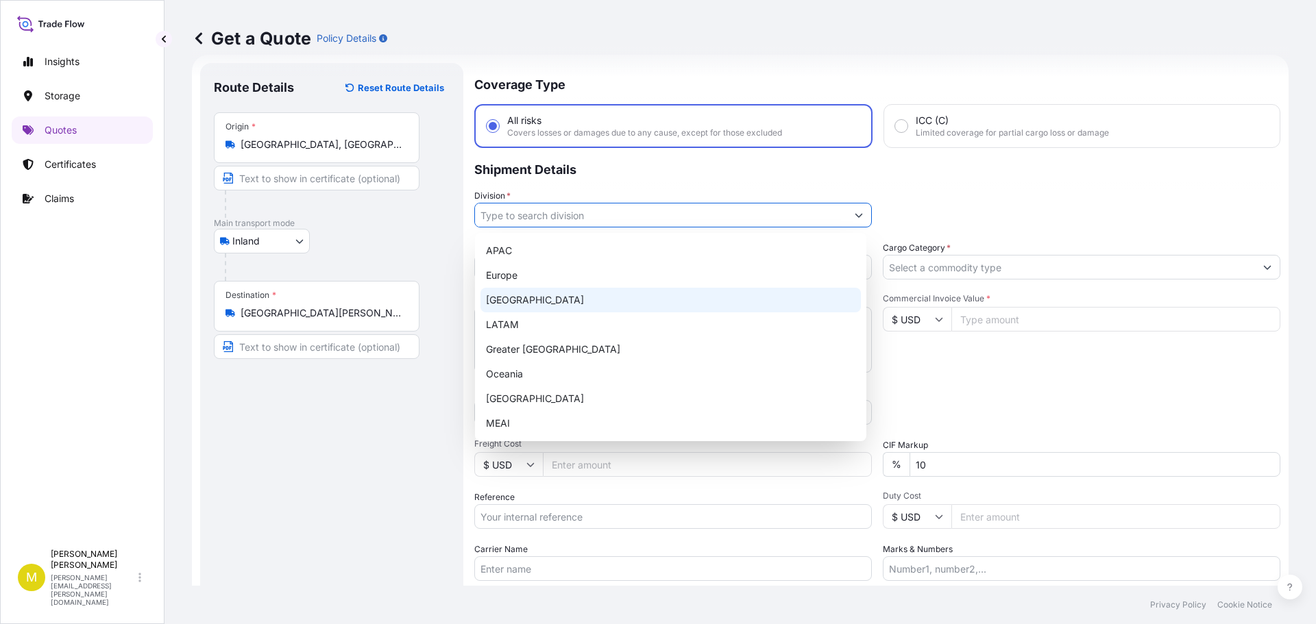
click at [533, 304] on div "[GEOGRAPHIC_DATA]" at bounding box center [670, 300] width 380 height 25
type input "[GEOGRAPHIC_DATA]"
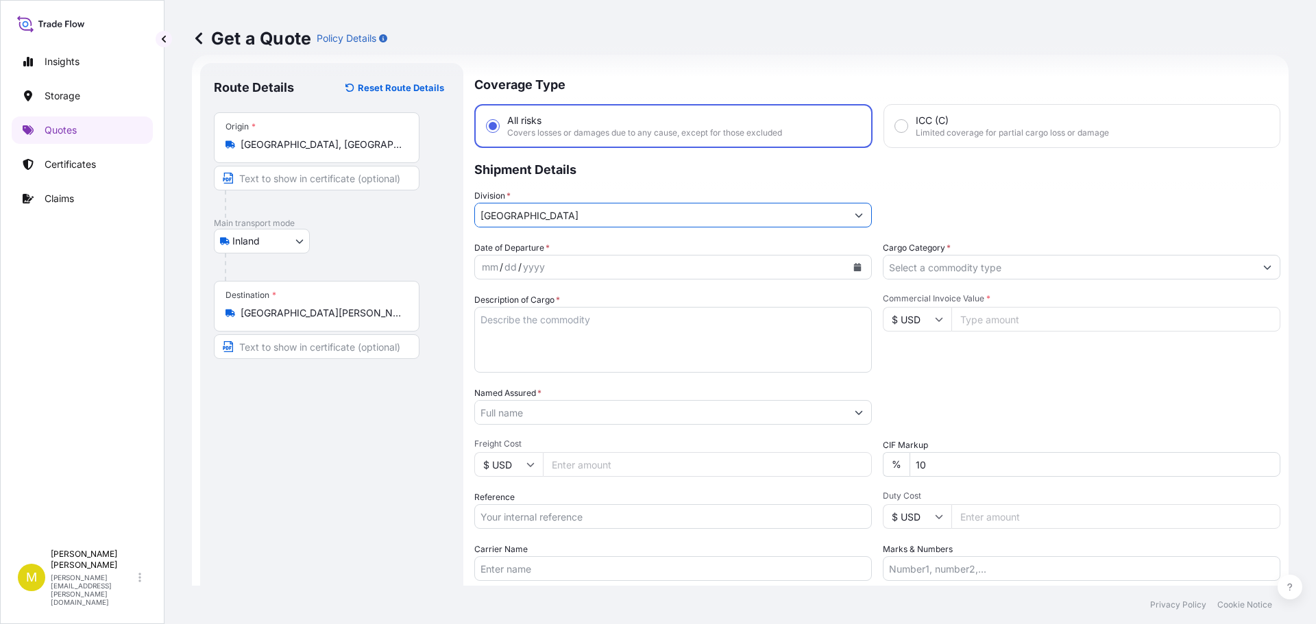
click at [854, 265] on icon "Calendar" at bounding box center [858, 267] width 8 height 8
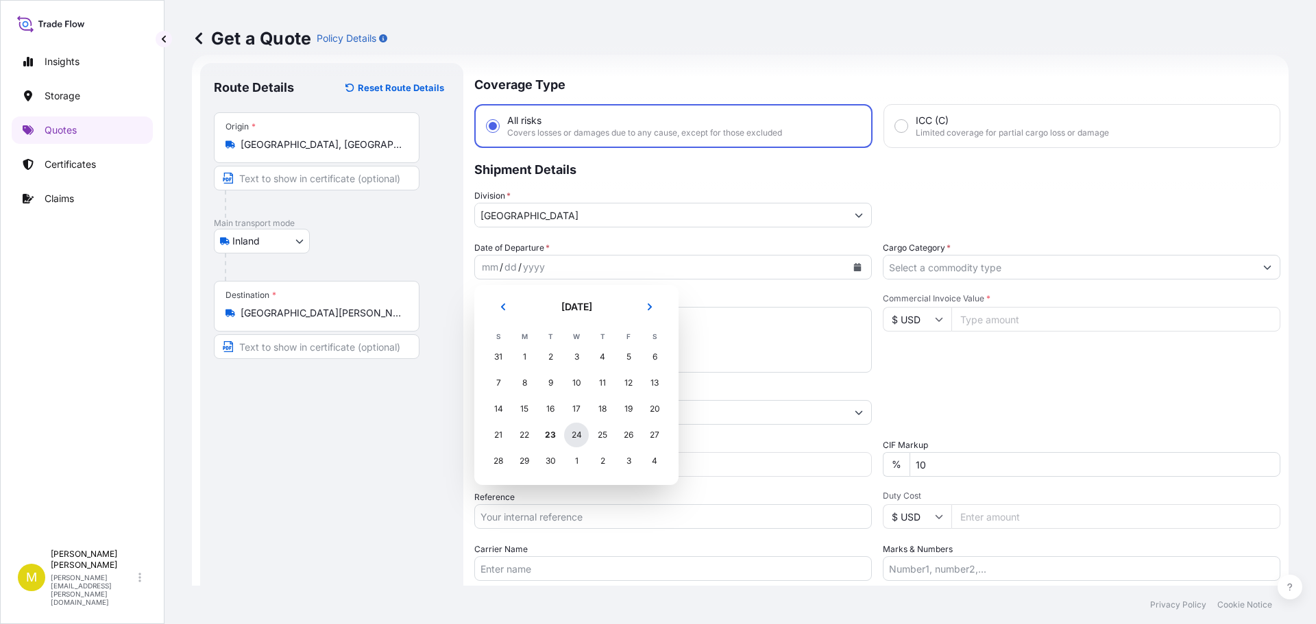
click at [578, 437] on div "24" at bounding box center [576, 435] width 25 height 25
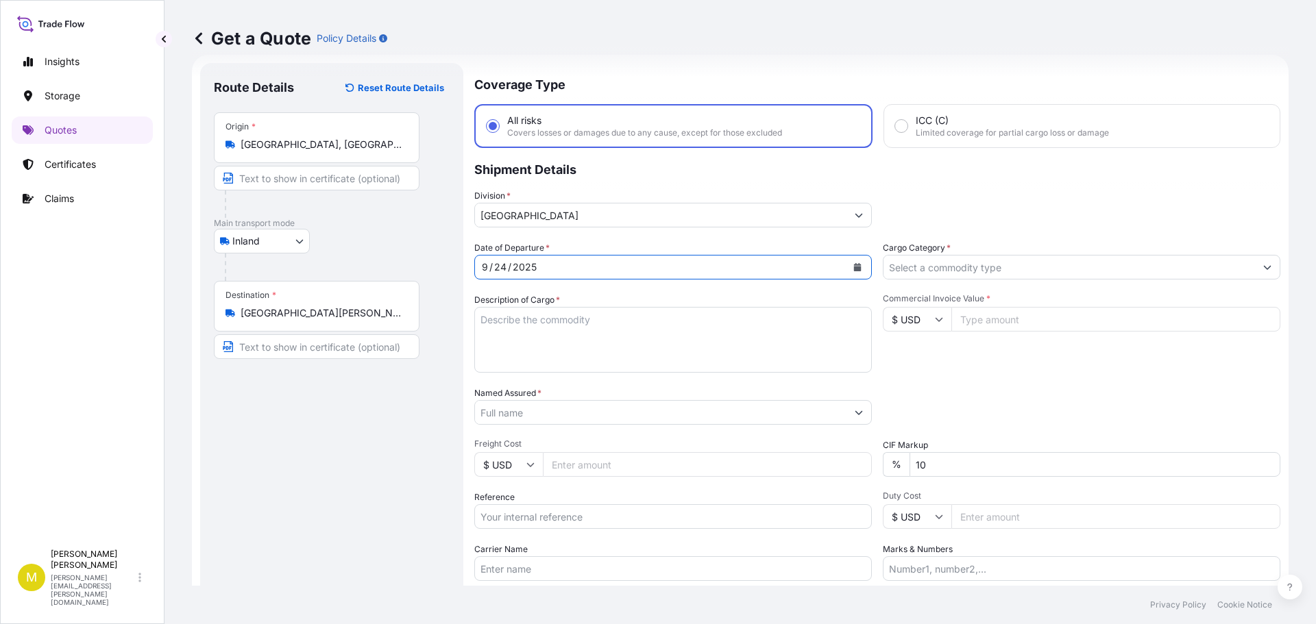
click at [534, 327] on textarea "Description of Cargo *" at bounding box center [673, 340] width 398 height 66
paste textarea "1 CRATE @ 150 LBS, 72 x 40 x 12, 6' WOODEN CROSS"
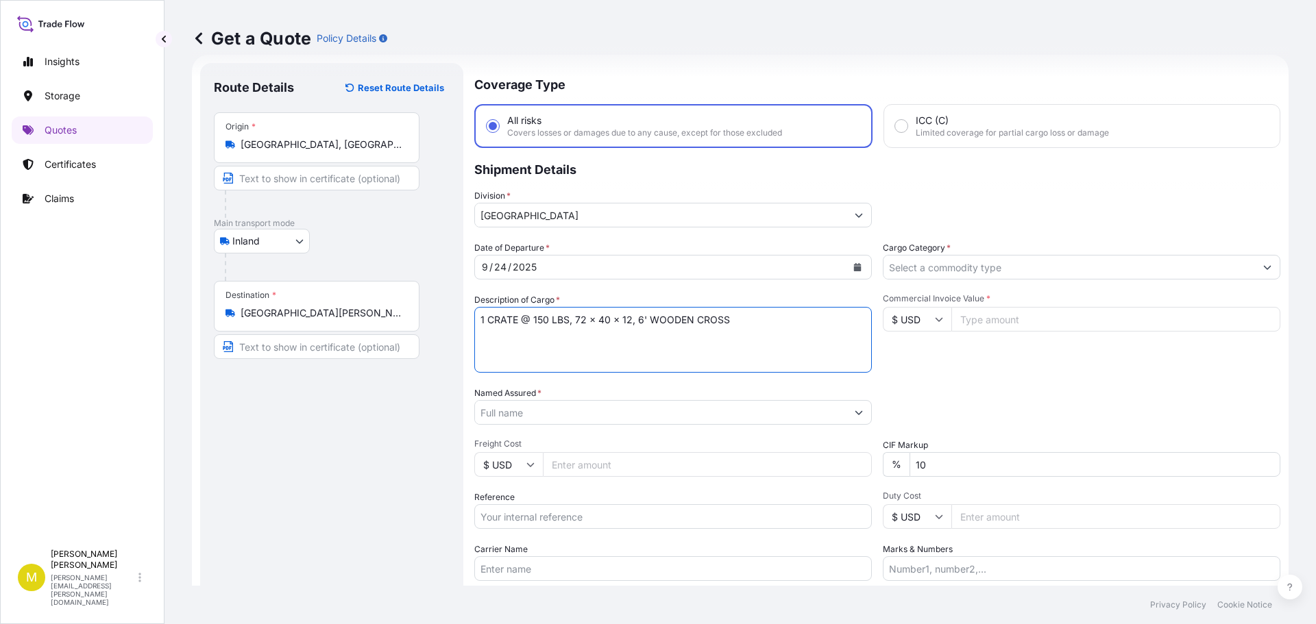
click at [538, 318] on textarea "1 CRATE @ 150 LBS, 72 x 40 x 12, 6' WOODEN CROSS" at bounding box center [673, 340] width 398 height 66
type textarea "1 CRATE @ 200 LBS, 55 x 31 x 17, WOODEN BOOKCASE"
click at [997, 315] on input "Commercial Invoice Value *" at bounding box center [1115, 319] width 329 height 25
type input "2000.00"
click at [669, 413] on input "Named Assured *" at bounding box center [660, 412] width 371 height 25
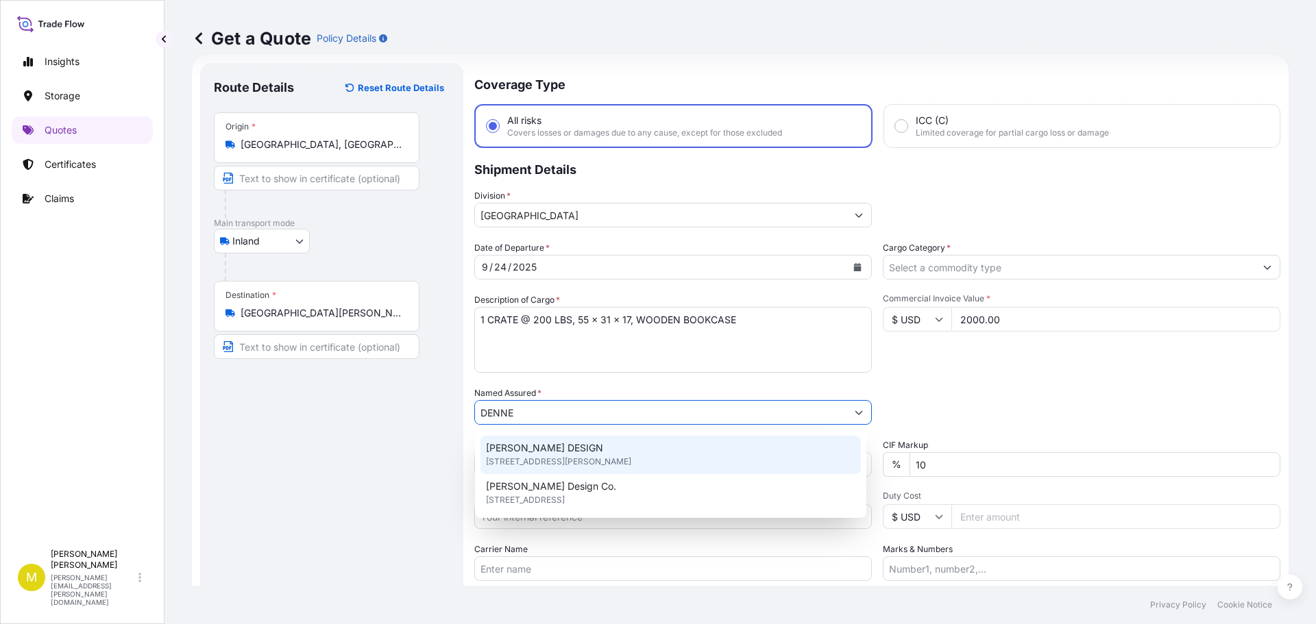
click at [537, 449] on span "[PERSON_NAME] DESIGN" at bounding box center [544, 448] width 117 height 14
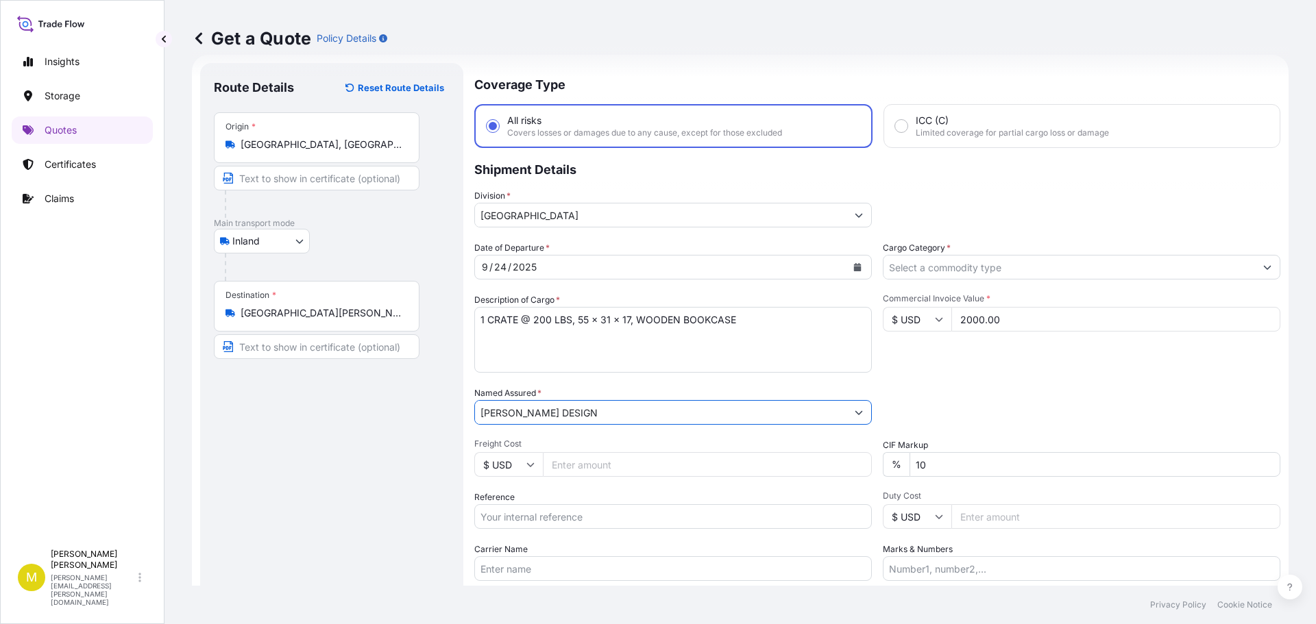
type input "[PERSON_NAME] DESIGN"
click at [576, 465] on input "Freight Cost" at bounding box center [707, 464] width 329 height 25
type input "308.46"
click at [570, 526] on input "Reference" at bounding box center [673, 516] width 398 height 25
type input "US91620901921"
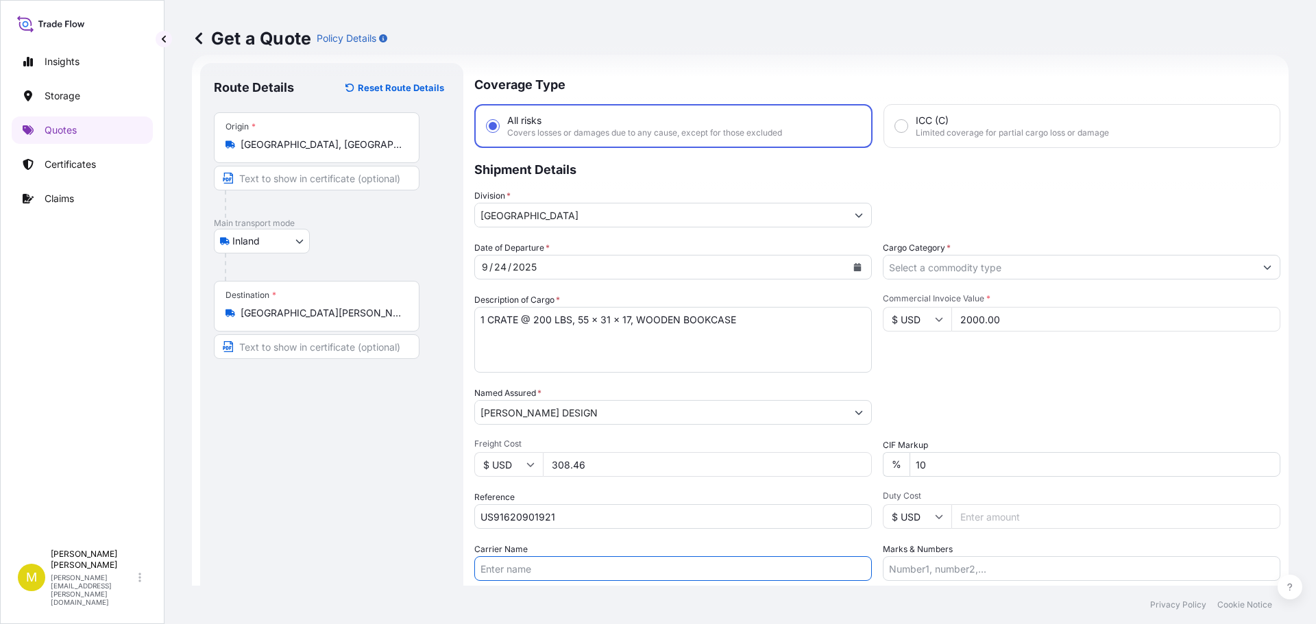
click at [525, 567] on input "Carrier Name" at bounding box center [673, 569] width 398 height 25
type input "SEFL - PRO # 820043621"
drag, startPoint x: 620, startPoint y: 567, endPoint x: 432, endPoint y: 567, distance: 187.8
click at [432, 567] on form "Route Details Reset Route Details Place of loading Road / Inland Road / Inland …" at bounding box center [740, 373] width 1097 height 637
click at [574, 570] on input "SEFL - PRO# 820043583" at bounding box center [673, 569] width 398 height 25
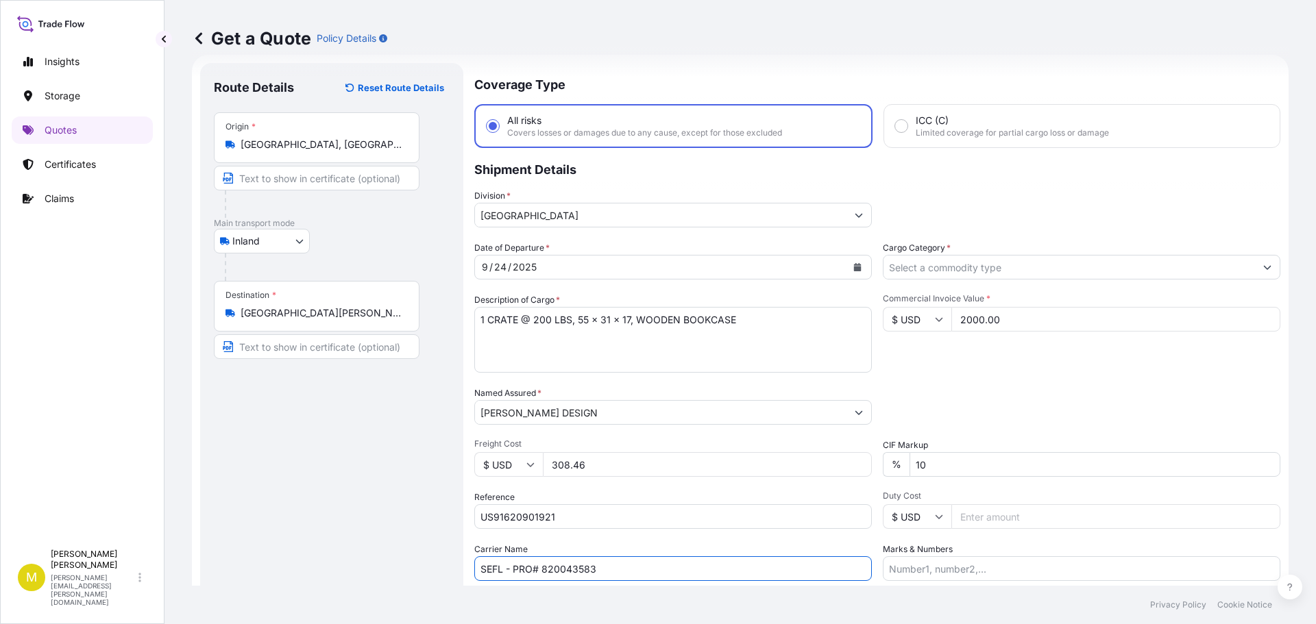
click at [574, 570] on input "SEFL - PRO# 820043583" at bounding box center [673, 569] width 398 height 25
type input "SEFL - PRO# 823054144"
click at [923, 267] on input "Cargo Category *" at bounding box center [1068, 267] width 371 height 25
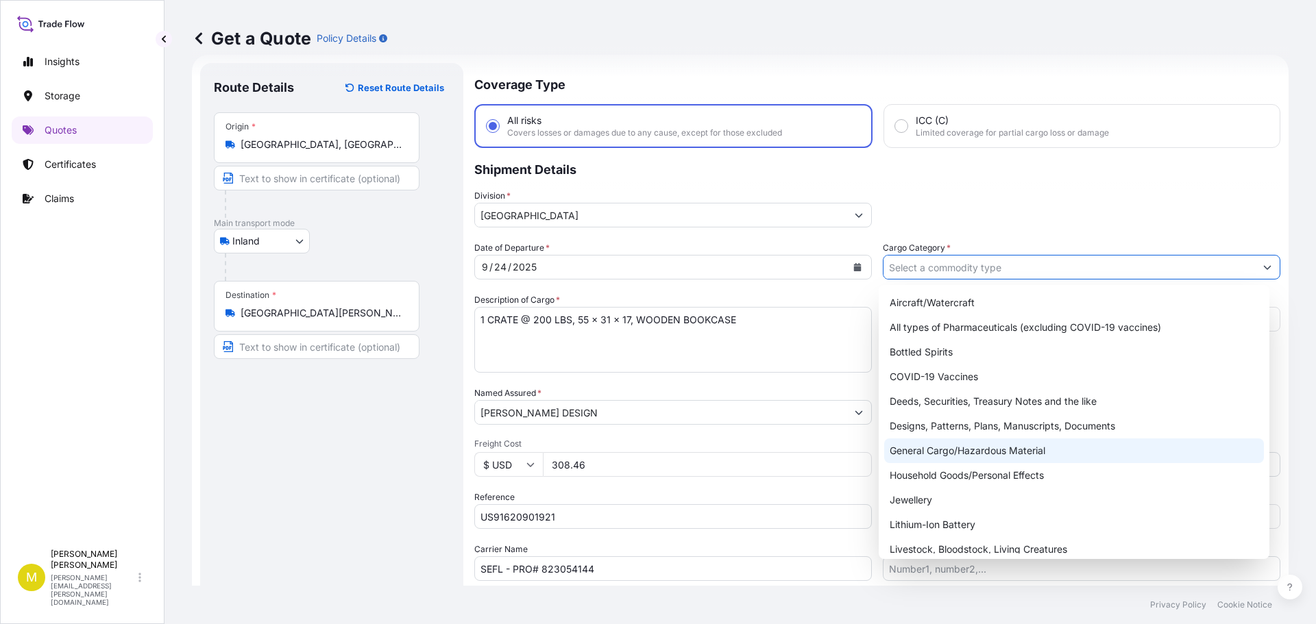
click at [966, 446] on div "General Cargo/Hazardous Material" at bounding box center [1074, 451] width 380 height 25
type input "General Cargo/Hazardous Material"
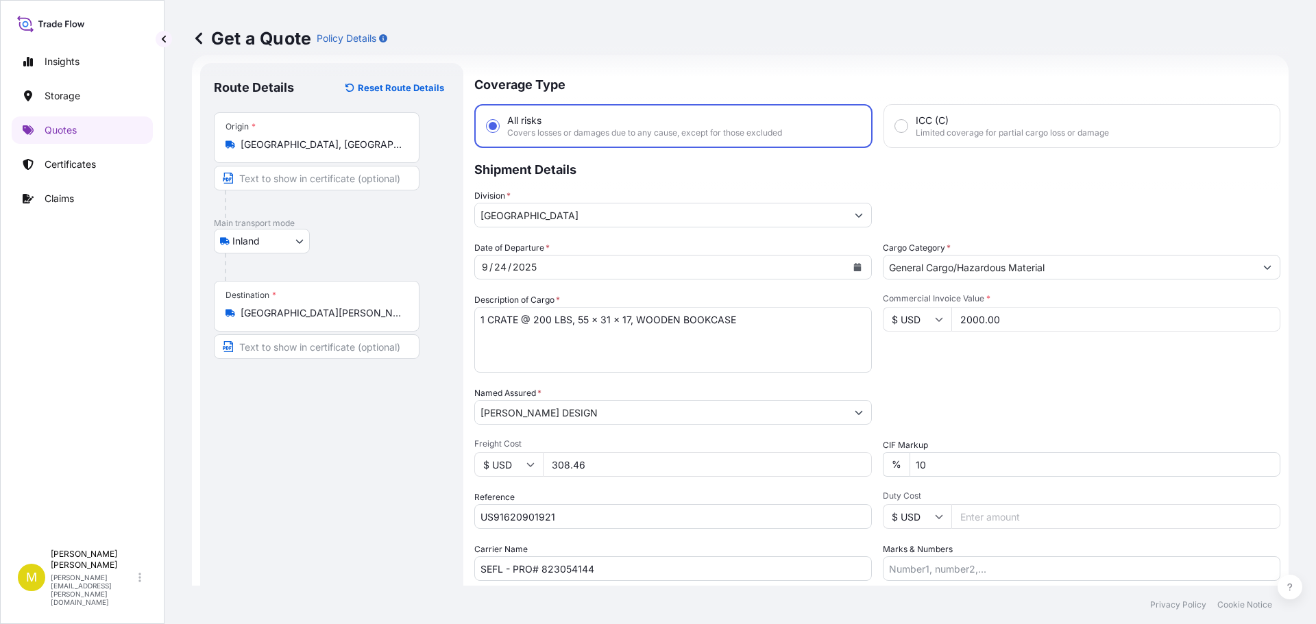
click at [999, 406] on div "Packing Category Type to search a container mode Please select a primary mode o…" at bounding box center [1082, 406] width 398 height 38
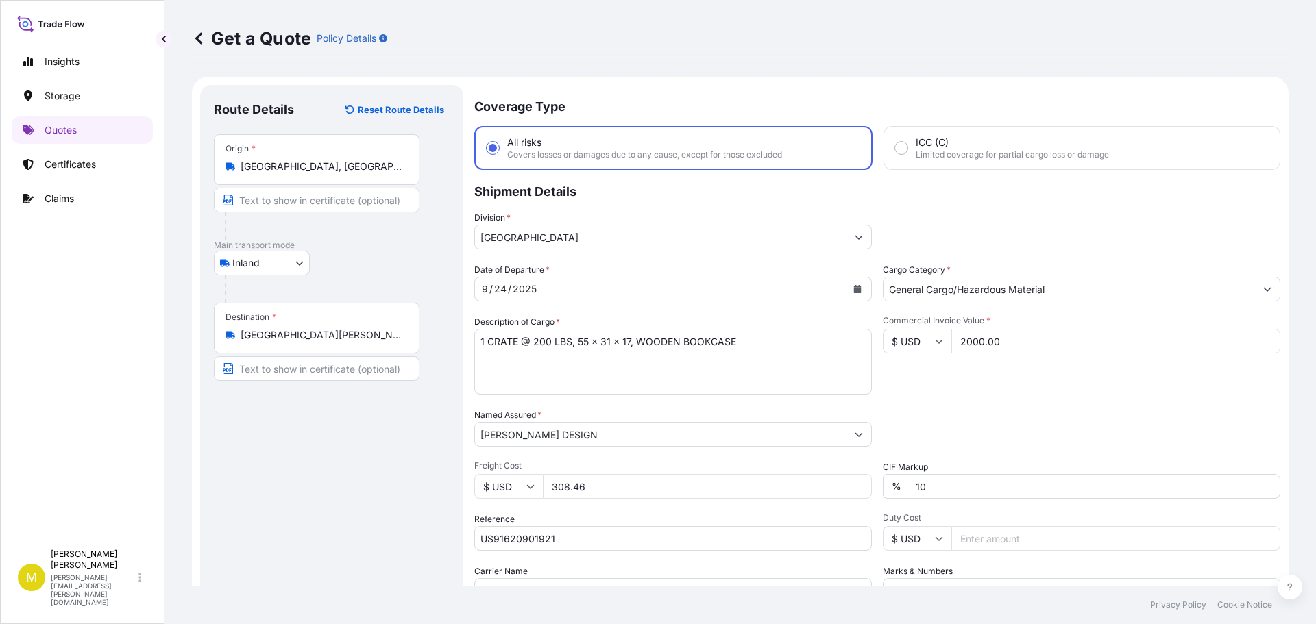
scroll to position [127, 0]
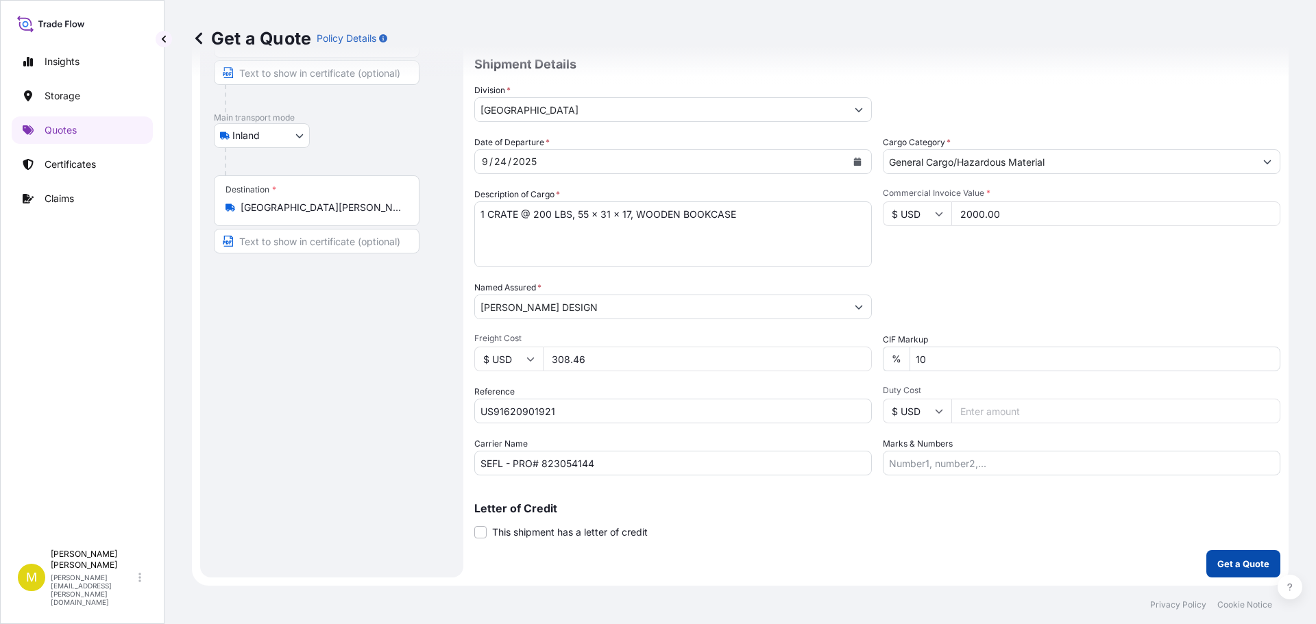
click at [1223, 561] on p "Get a Quote" at bounding box center [1243, 564] width 52 height 14
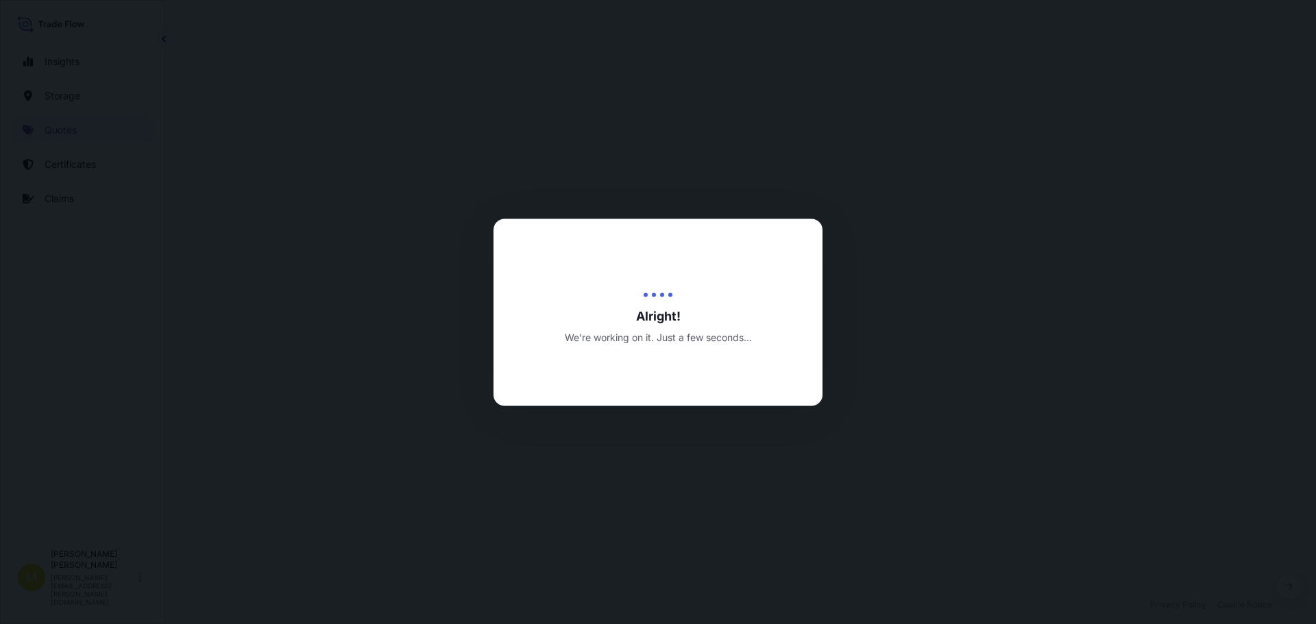
select select "Inland"
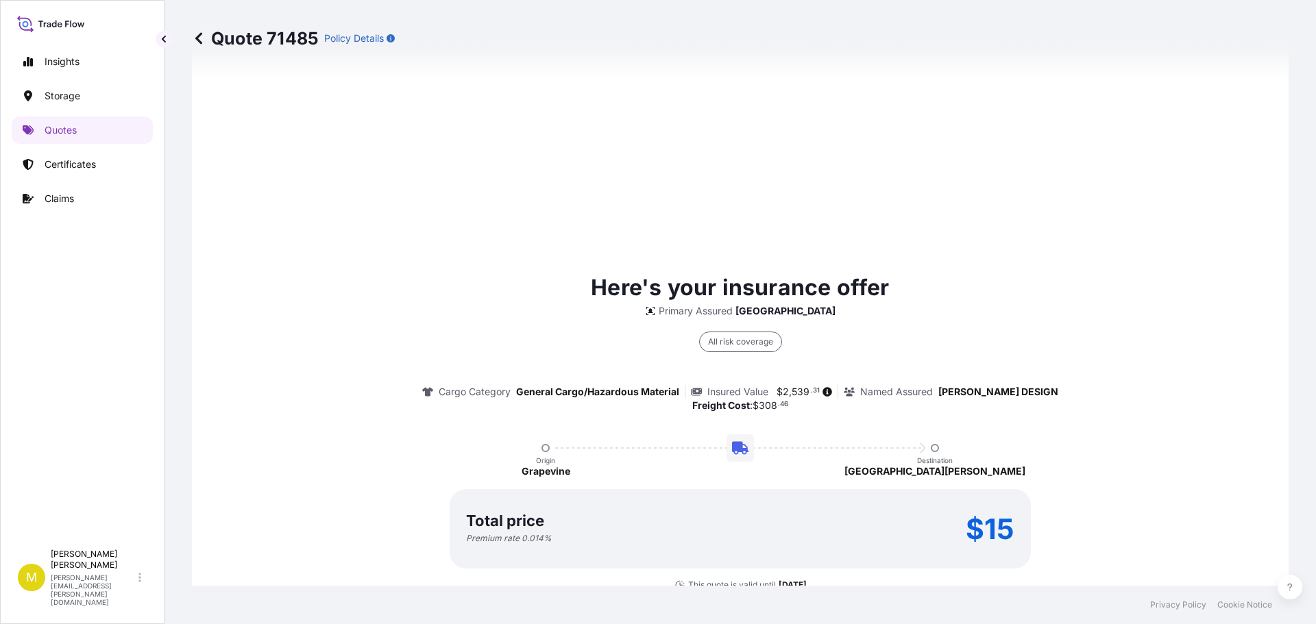
scroll to position [1973, 0]
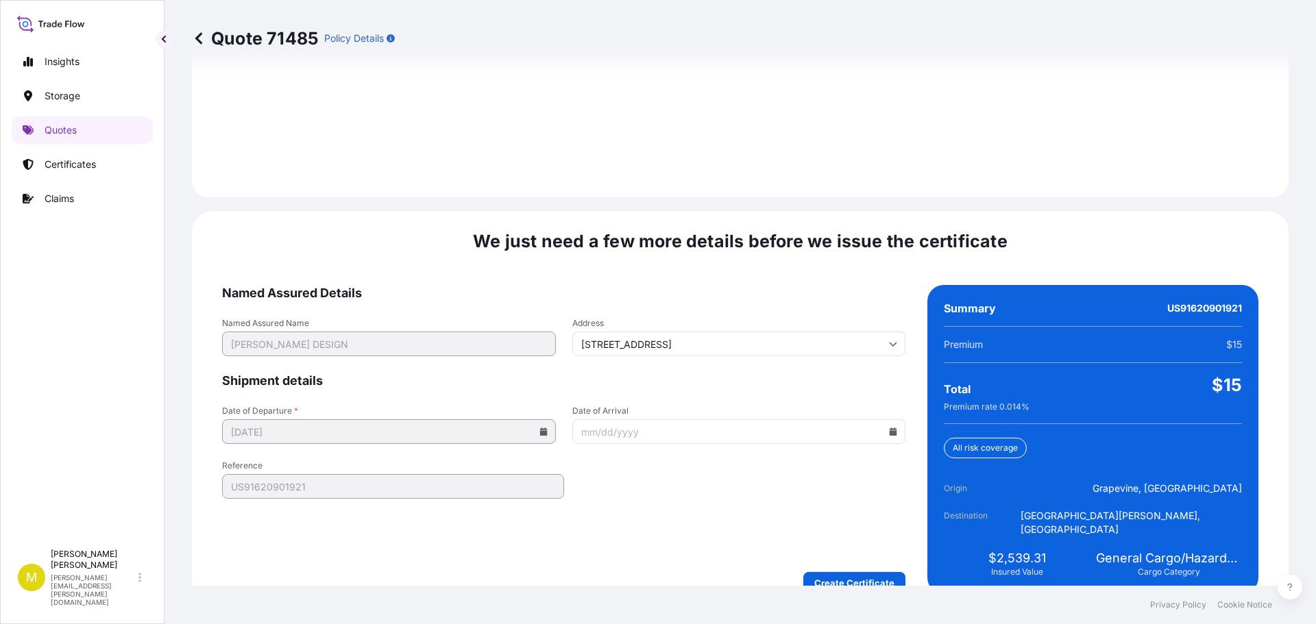
click at [890, 428] on icon at bounding box center [894, 432] width 8 height 8
click at [641, 350] on button "29" at bounding box center [638, 348] width 22 height 22
type input "[DATE]"
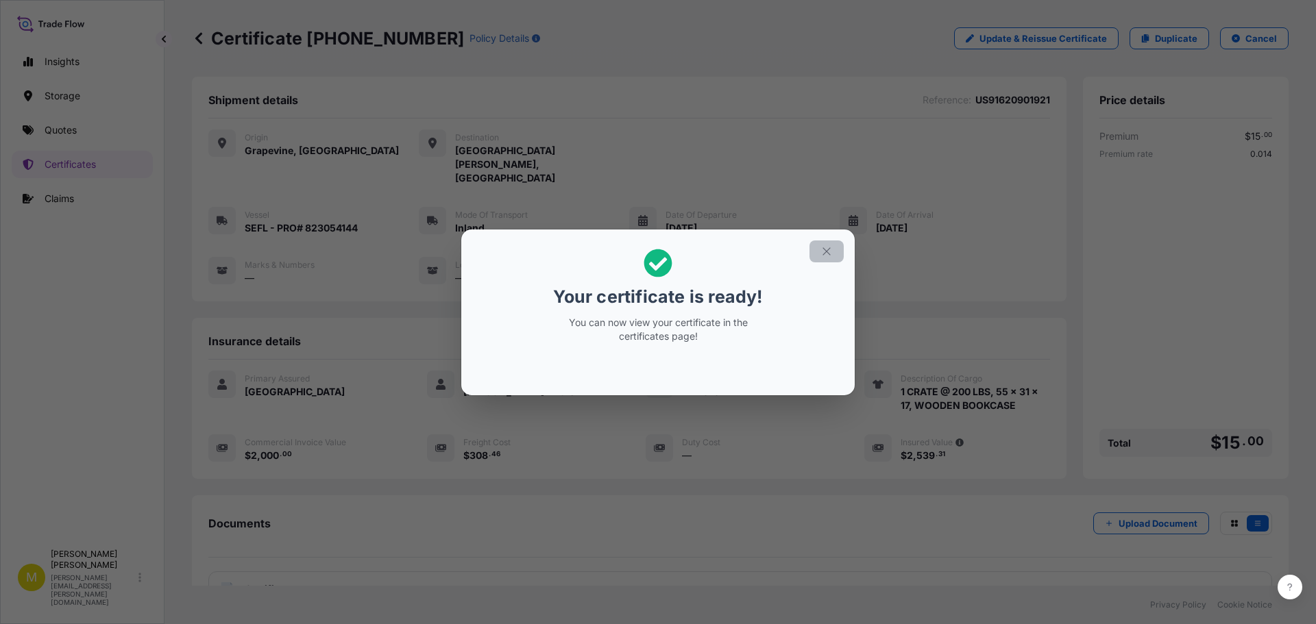
click at [829, 249] on icon "button" at bounding box center [826, 251] width 8 height 8
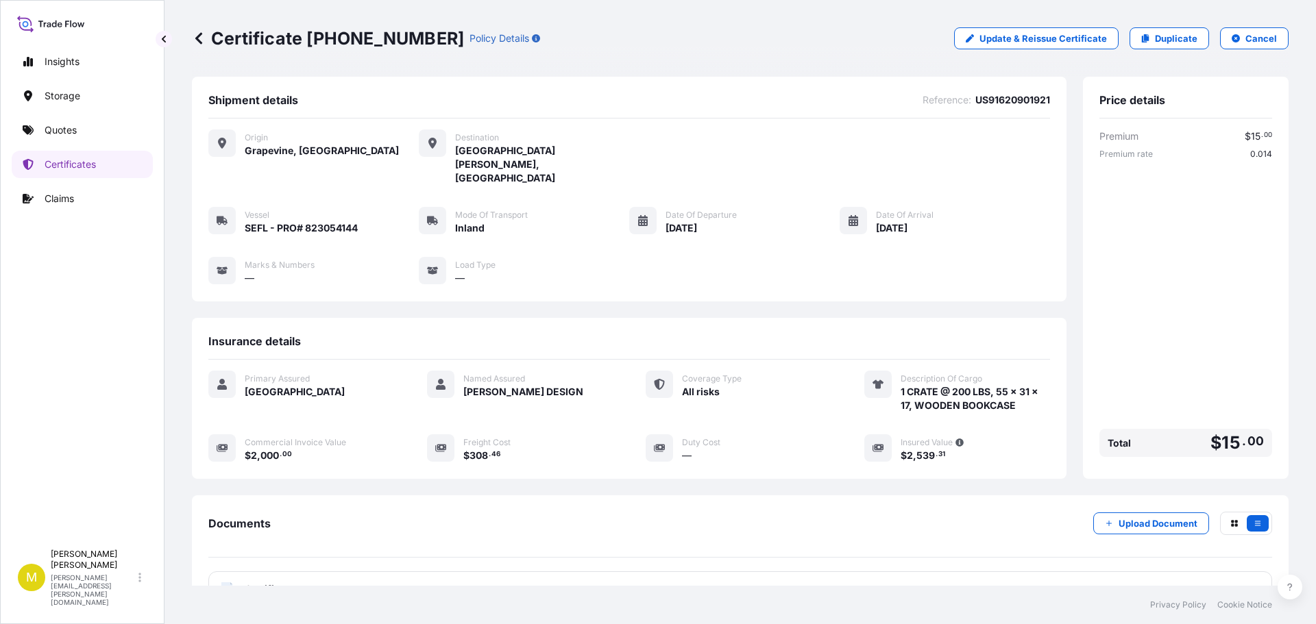
scroll to position [96, 0]
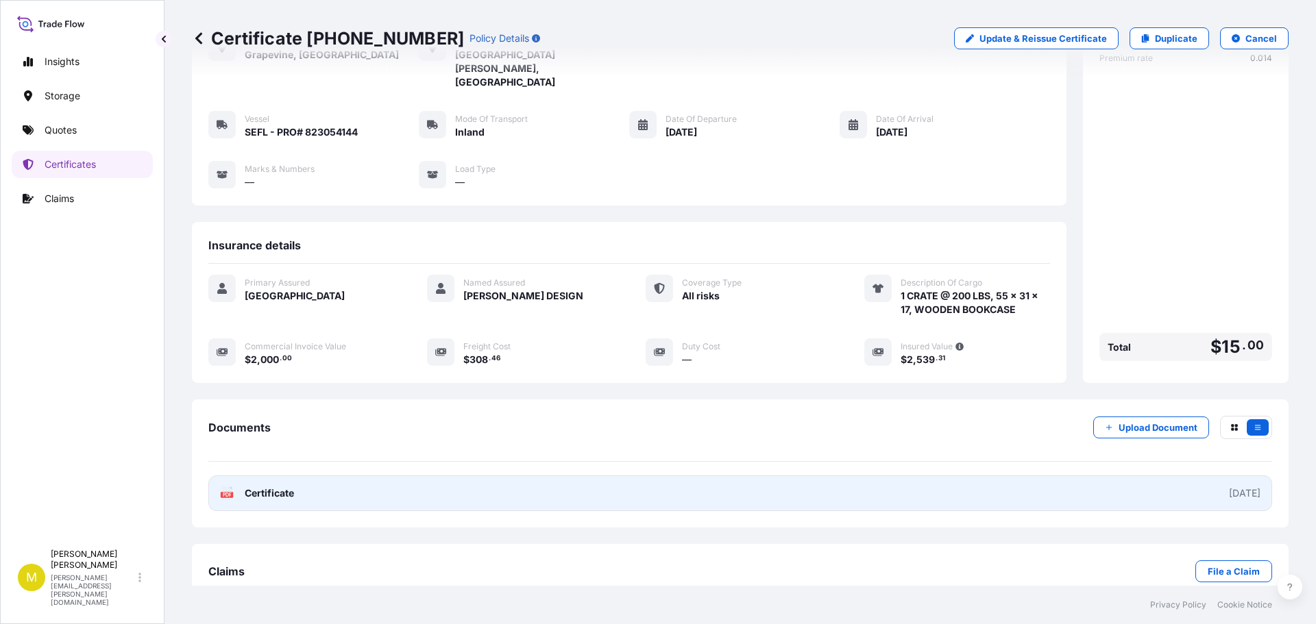
click at [293, 487] on span "Certificate" at bounding box center [269, 494] width 49 height 14
